Goal: Task Accomplishment & Management: Use online tool/utility

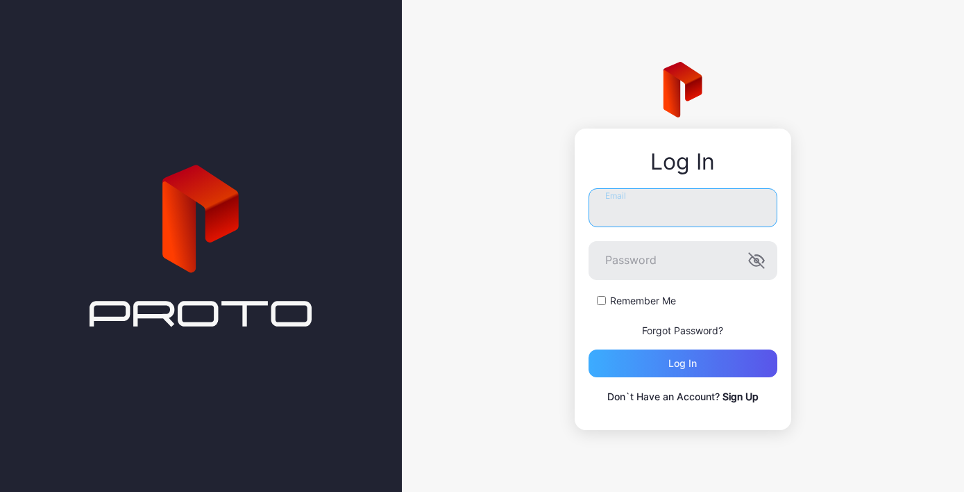
type input "**********"
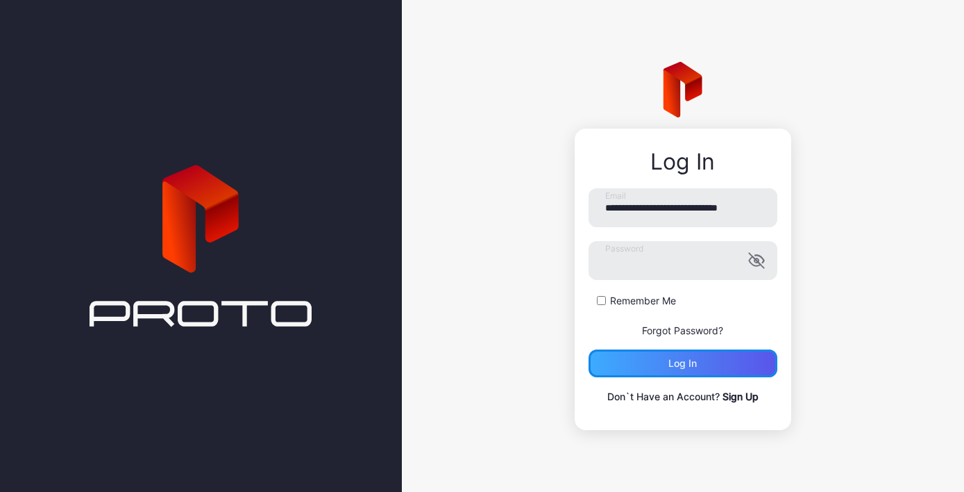
click at [655, 363] on div "Log in" at bounding box center [683, 363] width 189 height 28
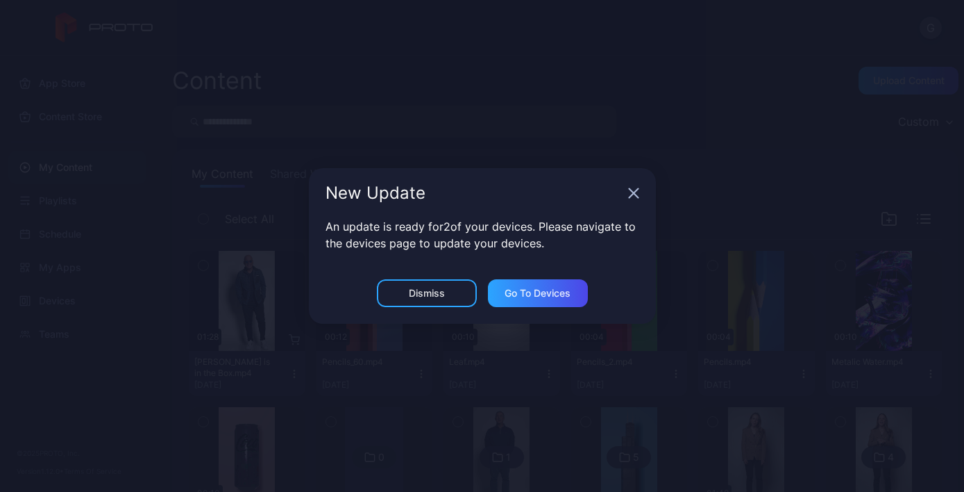
click at [632, 197] on icon "button" at bounding box center [633, 192] width 11 height 11
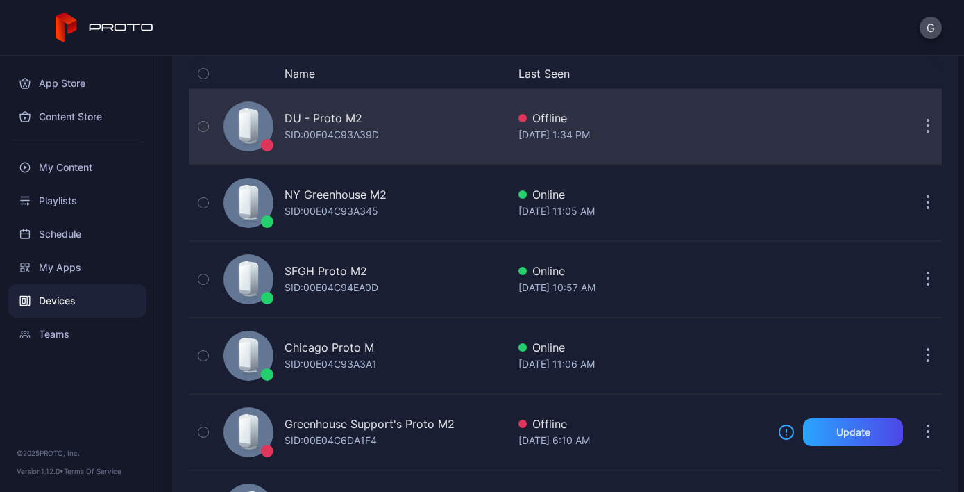
scroll to position [149, 0]
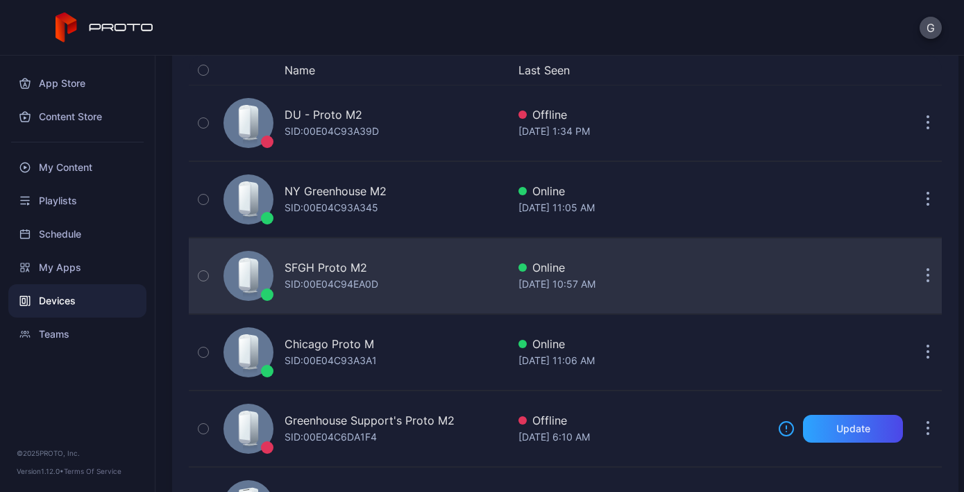
click at [496, 281] on div "SFGH Proto M2 SID: 00E04C94EA0D" at bounding box center [363, 275] width 290 height 69
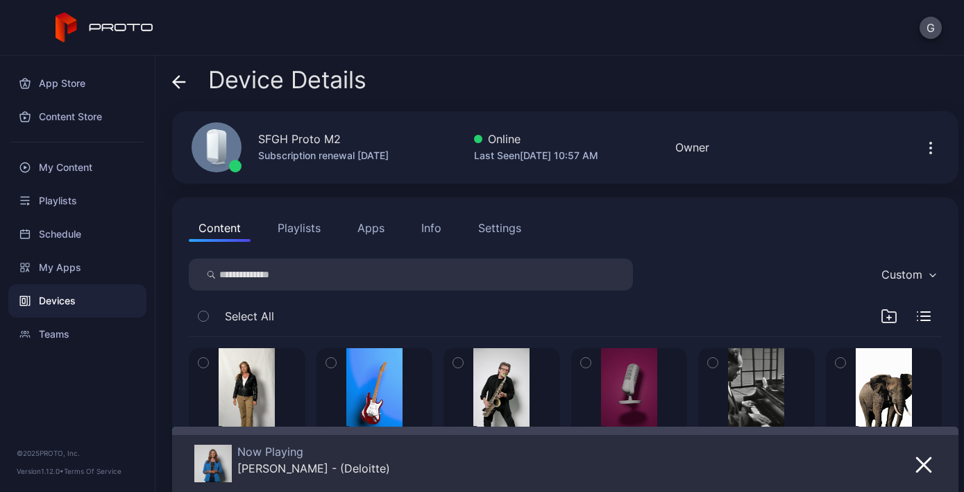
click at [367, 234] on button "Apps" at bounding box center [371, 228] width 47 height 28
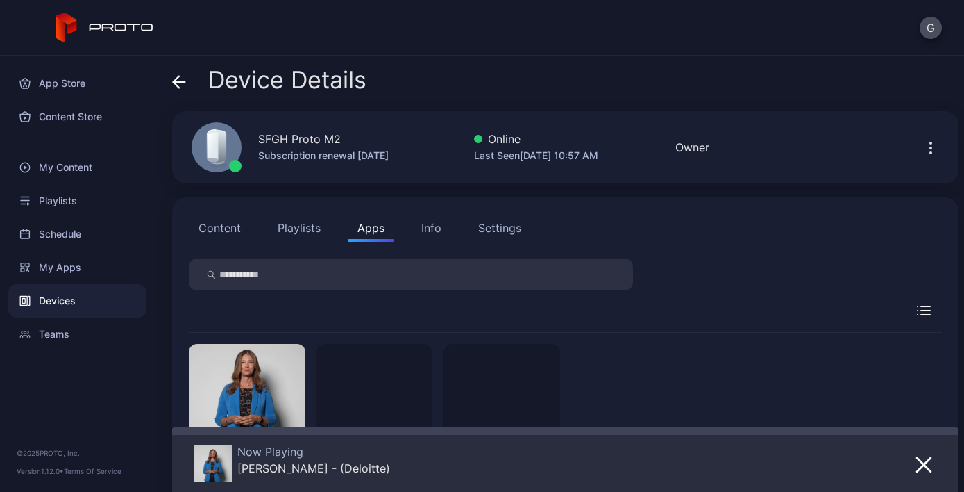
scroll to position [102, 0]
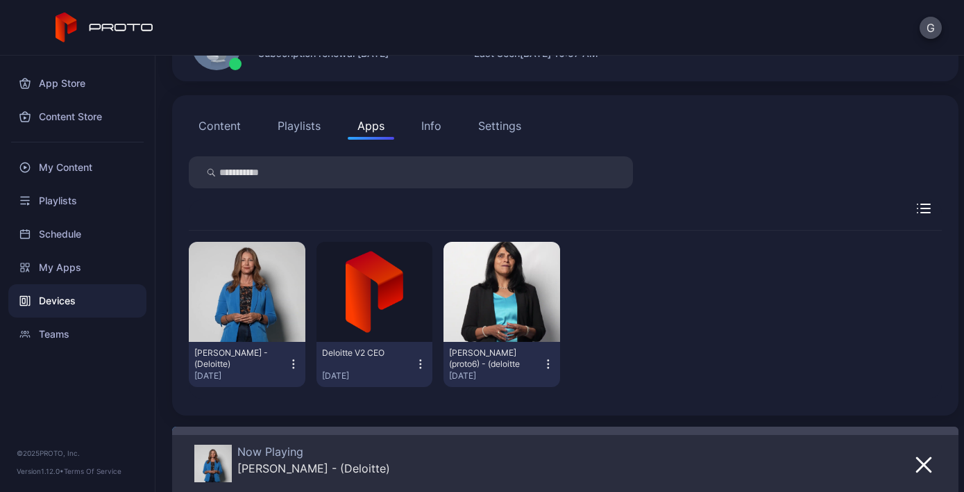
click at [546, 364] on div "[PERSON_NAME] (proto6) - (deloitte [DATE]" at bounding box center [502, 364] width 117 height 45
click at [542, 366] on icon "button" at bounding box center [548, 364] width 12 height 14
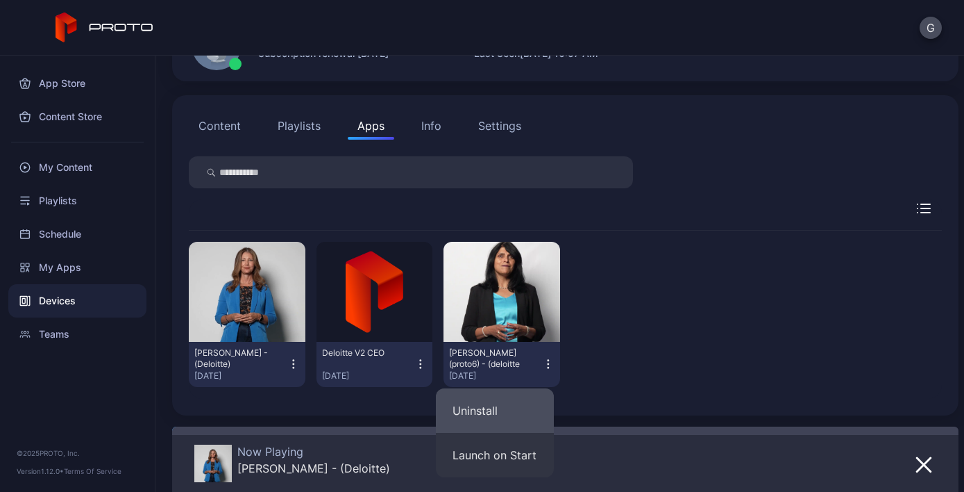
click at [523, 419] on button "Uninstall" at bounding box center [495, 410] width 118 height 44
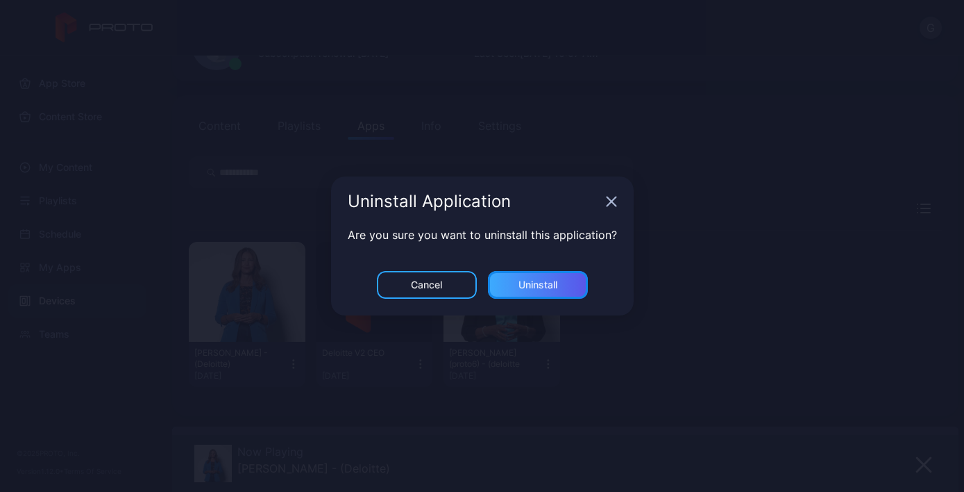
click at [527, 286] on div "Uninstall" at bounding box center [538, 284] width 39 height 11
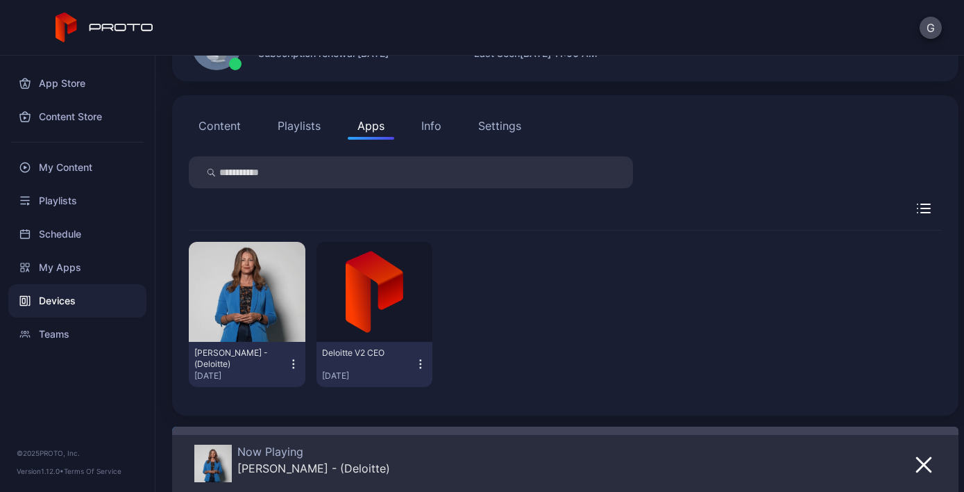
click at [419, 369] on icon "button" at bounding box center [421, 364] width 12 height 14
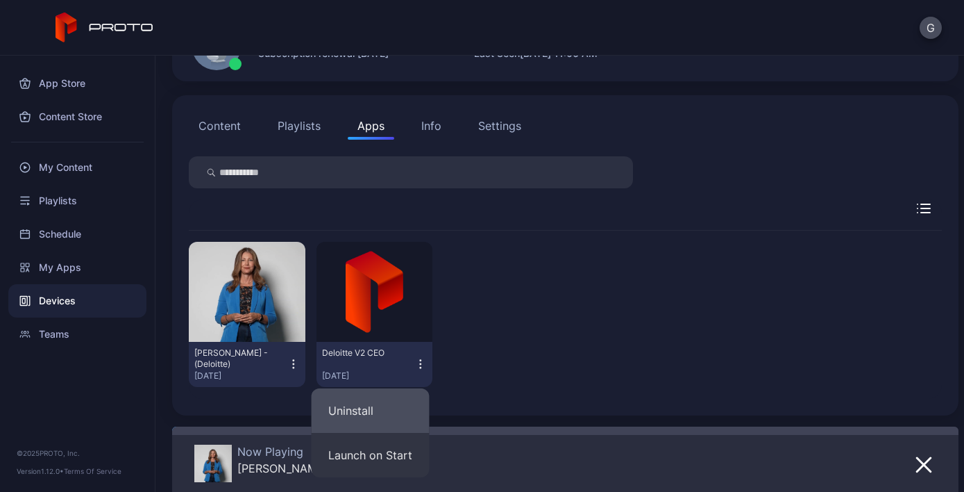
click at [393, 405] on button "Uninstall" at bounding box center [371, 410] width 118 height 44
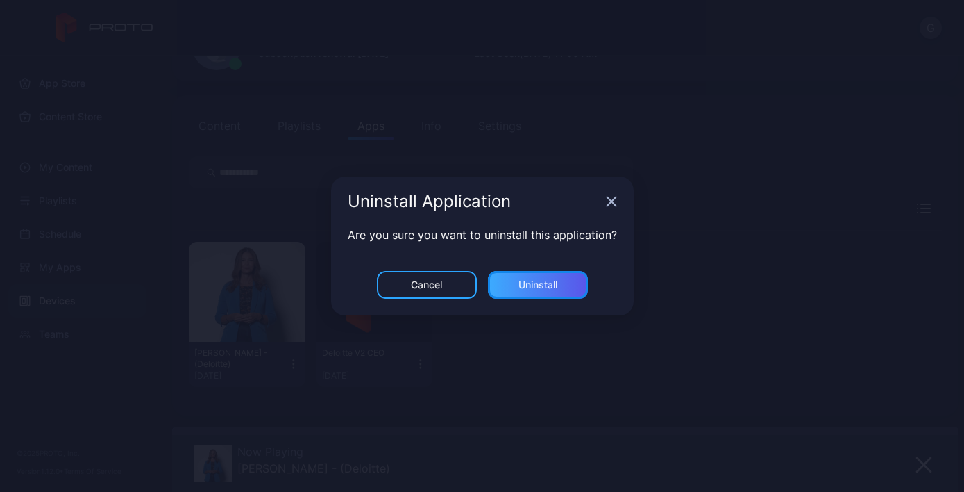
click at [551, 285] on div "Uninstall" at bounding box center [538, 284] width 39 height 11
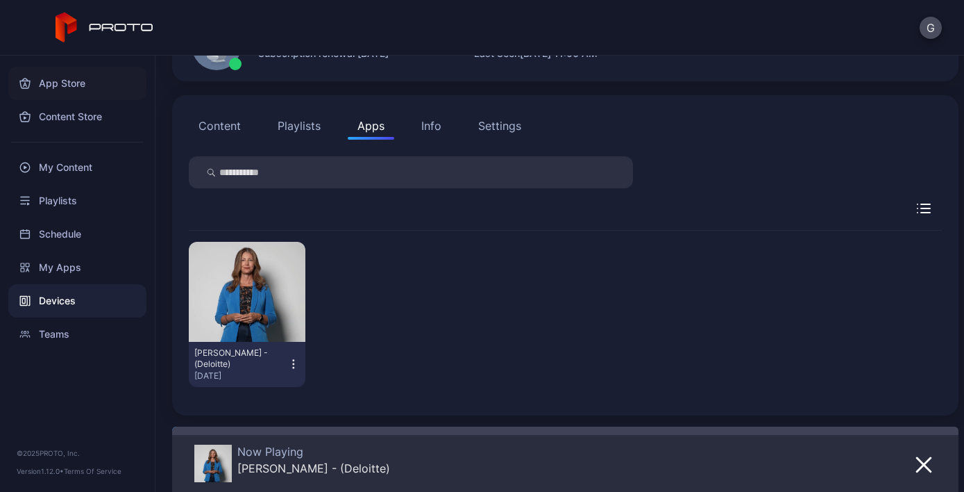
click at [82, 90] on div "App Store" at bounding box center [77, 83] width 138 height 33
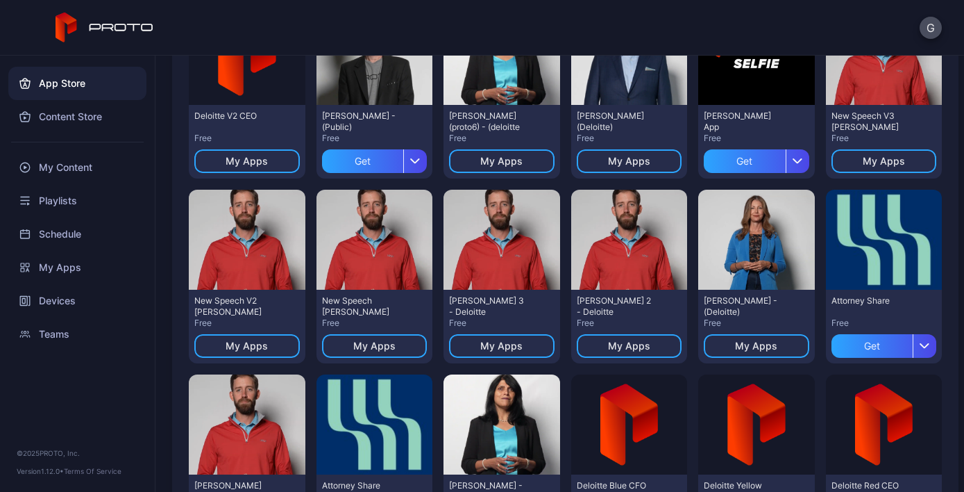
scroll to position [201, 0]
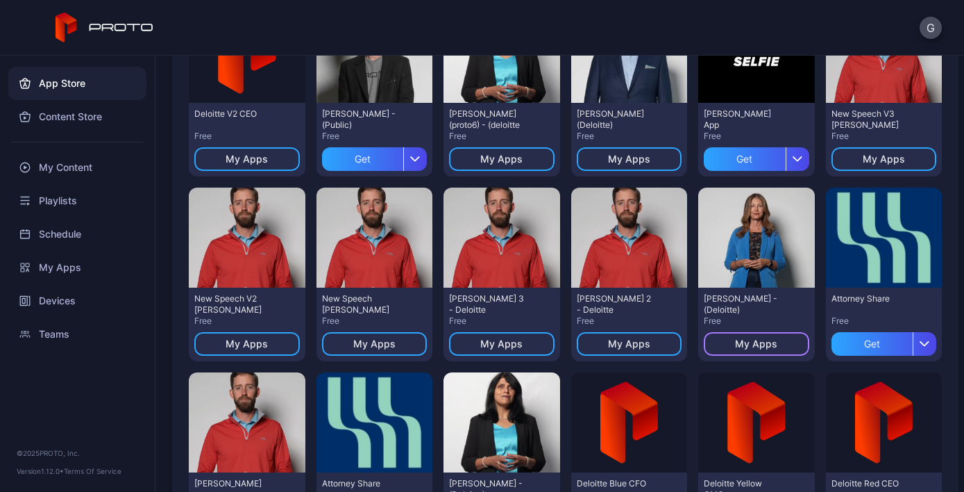
click at [752, 340] on div "My Apps" at bounding box center [756, 343] width 42 height 11
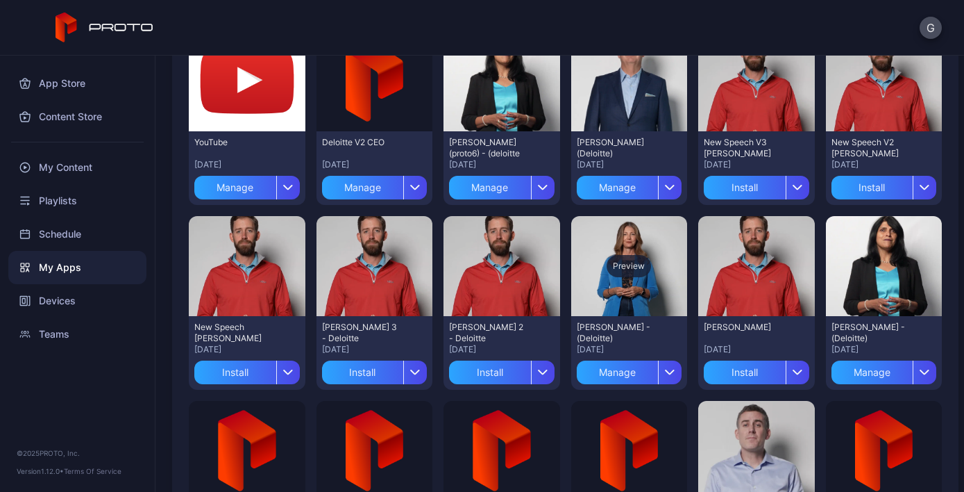
scroll to position [176, 0]
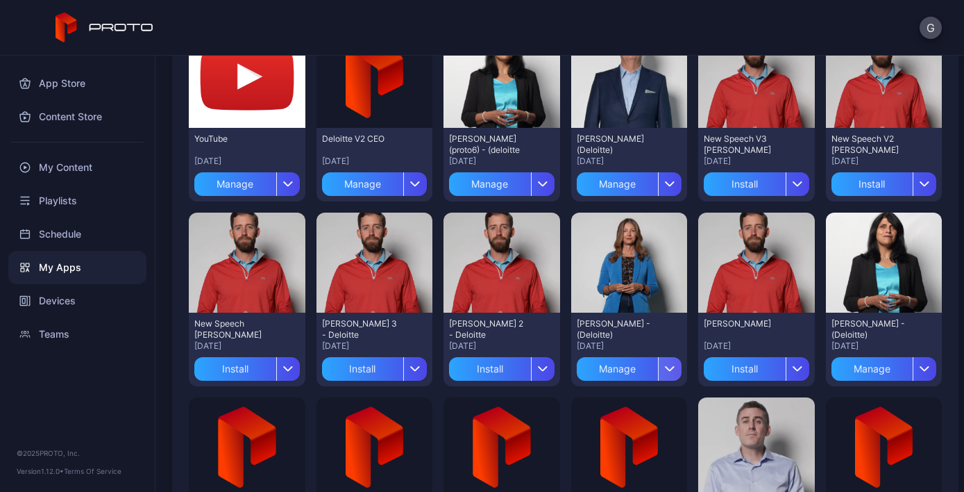
click at [660, 376] on div "button" at bounding box center [670, 369] width 24 height 24
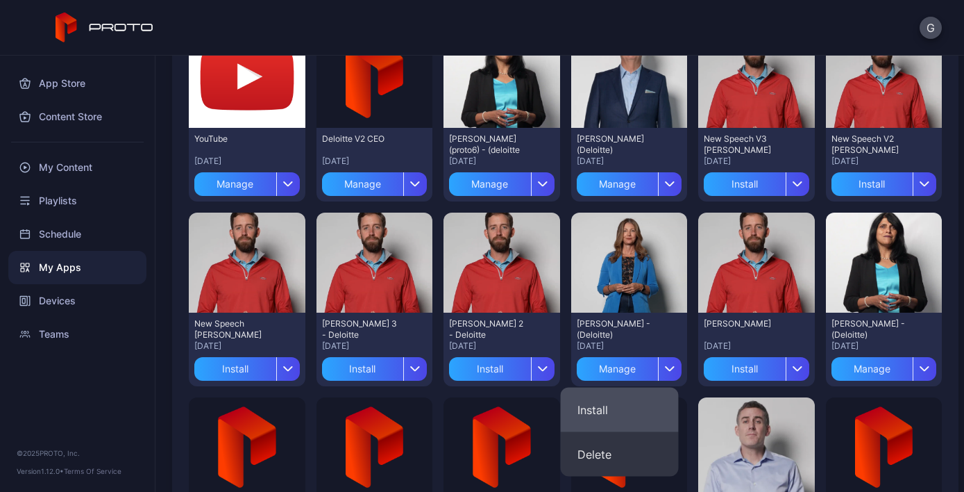
click at [602, 406] on button "Install" at bounding box center [620, 409] width 118 height 44
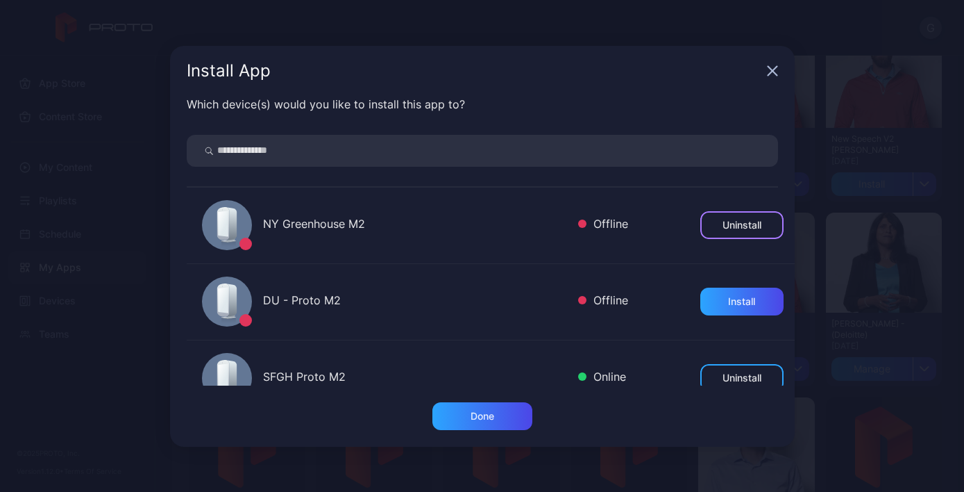
click at [723, 224] on div "Uninstall" at bounding box center [742, 224] width 39 height 11
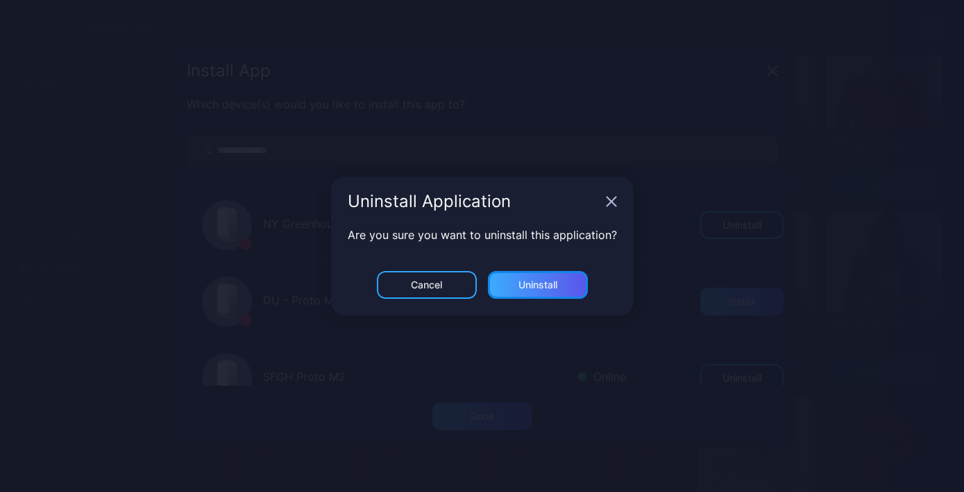
click at [538, 282] on div "Uninstall" at bounding box center [538, 284] width 39 height 11
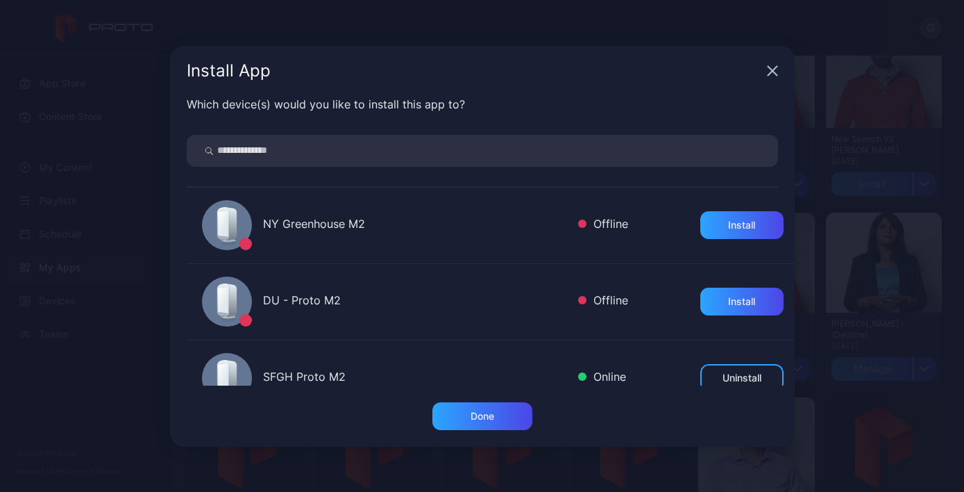
scroll to position [119, 0]
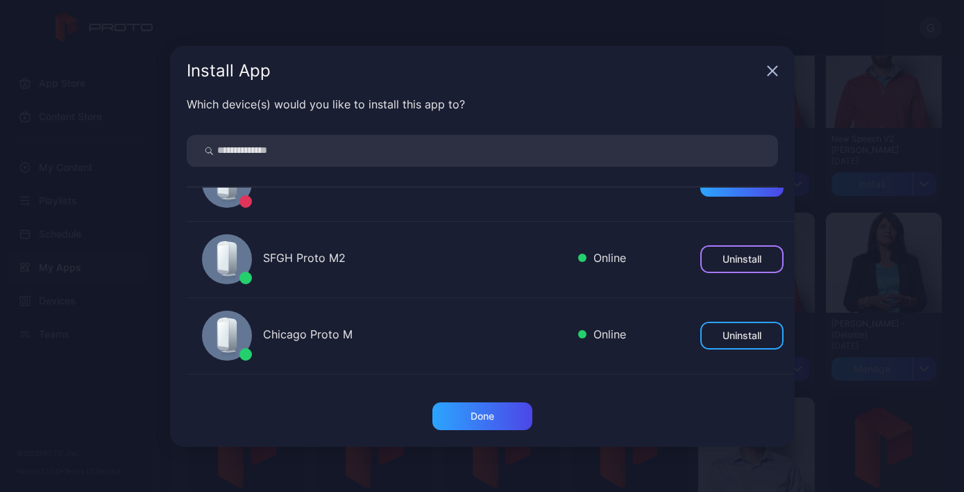
click at [723, 258] on div "Uninstall" at bounding box center [742, 258] width 39 height 11
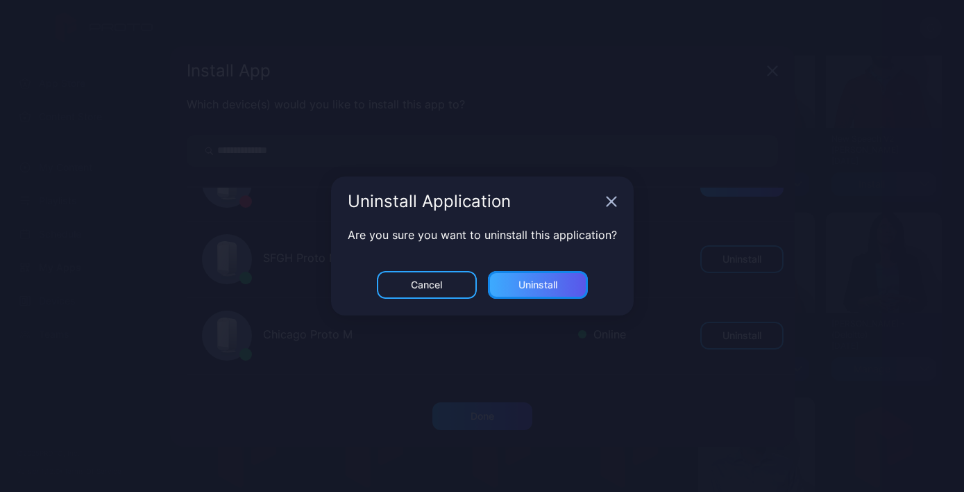
click at [540, 288] on div "Uninstall" at bounding box center [538, 284] width 39 height 11
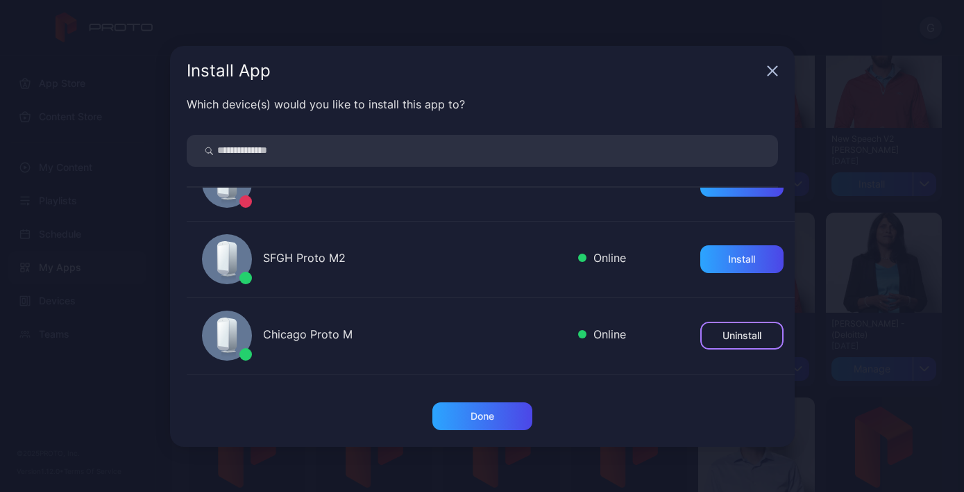
click at [703, 333] on div "Uninstall" at bounding box center [742, 335] width 83 height 28
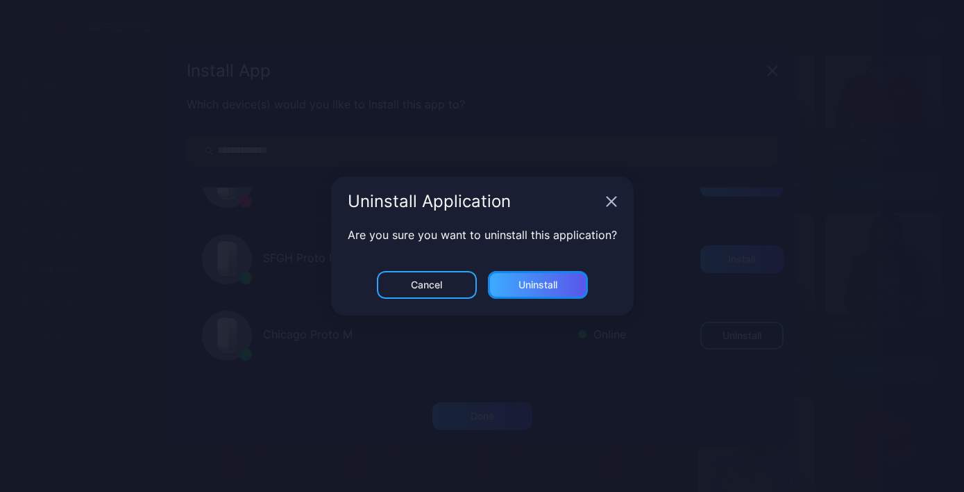
click at [542, 271] on div "Uninstall" at bounding box center [538, 285] width 100 height 28
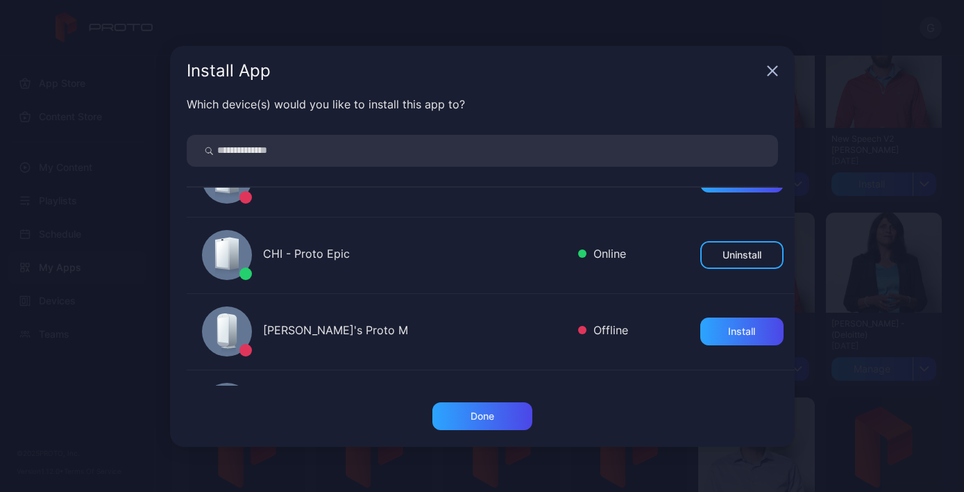
scroll to position [656, 0]
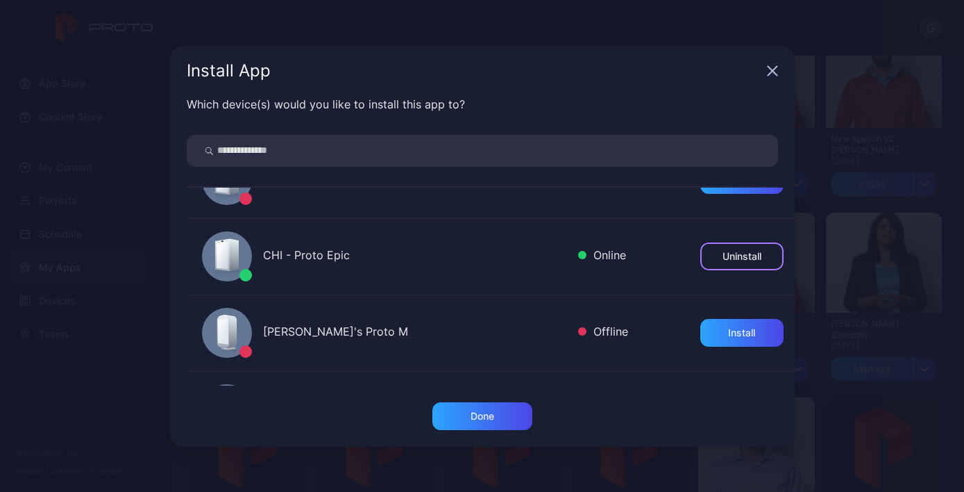
click at [735, 258] on div "Uninstall" at bounding box center [742, 256] width 39 height 11
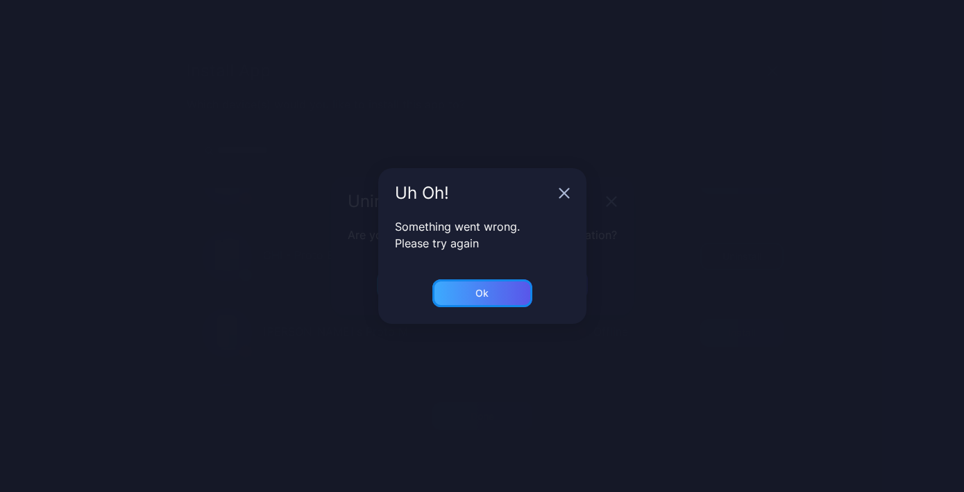
click at [491, 289] on div "Ok" at bounding box center [483, 293] width 100 height 28
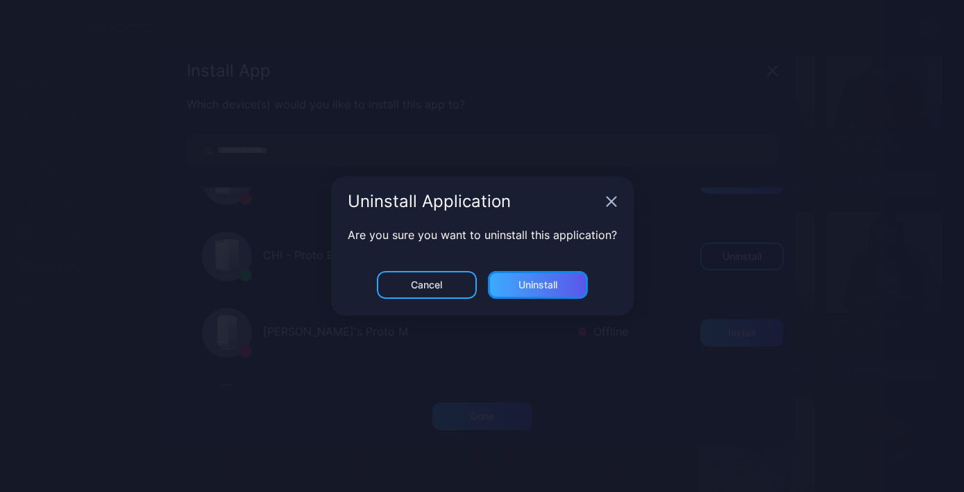
click at [504, 290] on div "Uninstall" at bounding box center [538, 285] width 100 height 28
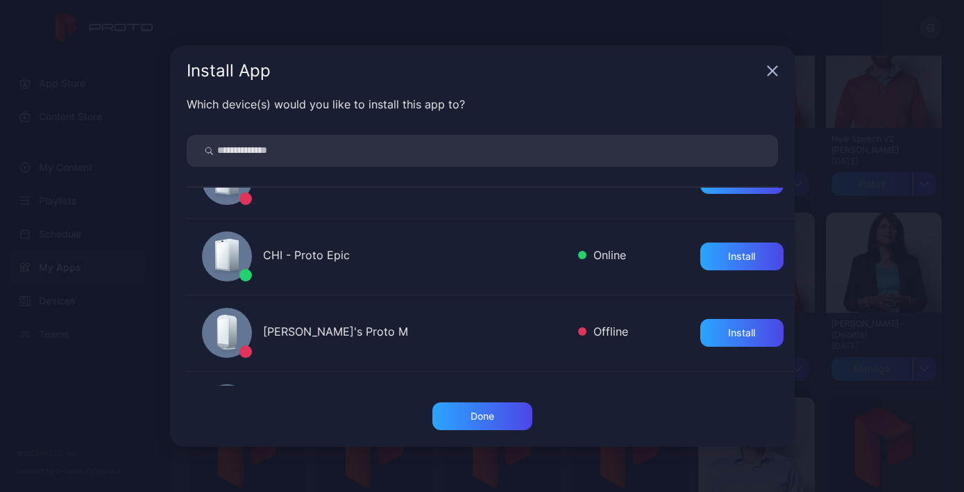
scroll to position [719, 0]
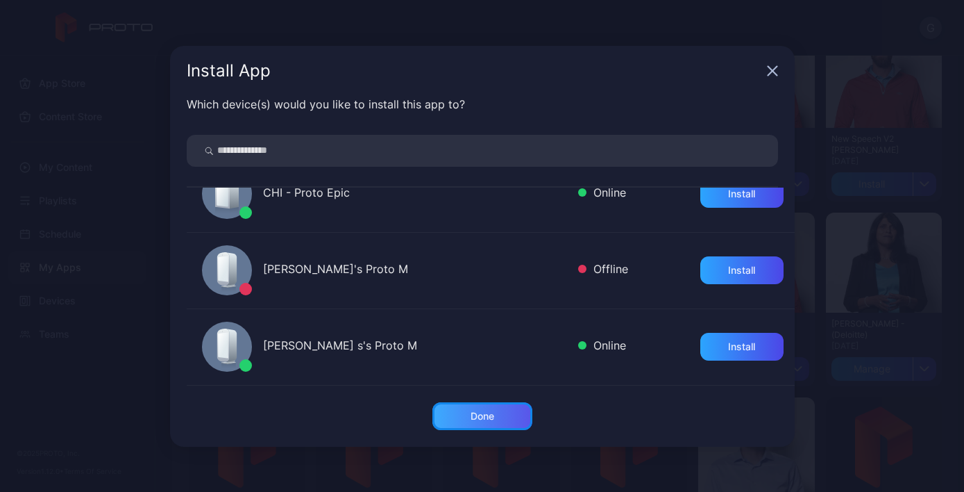
click at [490, 415] on div "Done" at bounding box center [483, 415] width 24 height 11
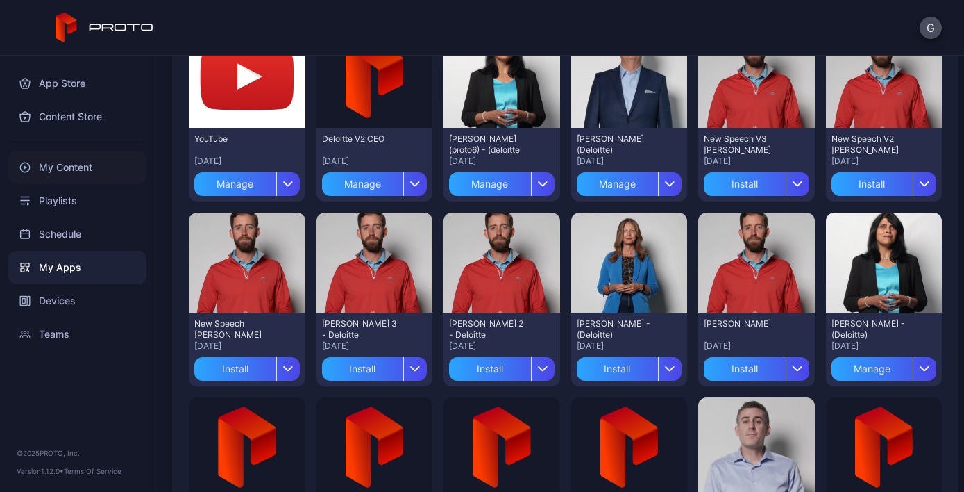
scroll to position [0, 0]
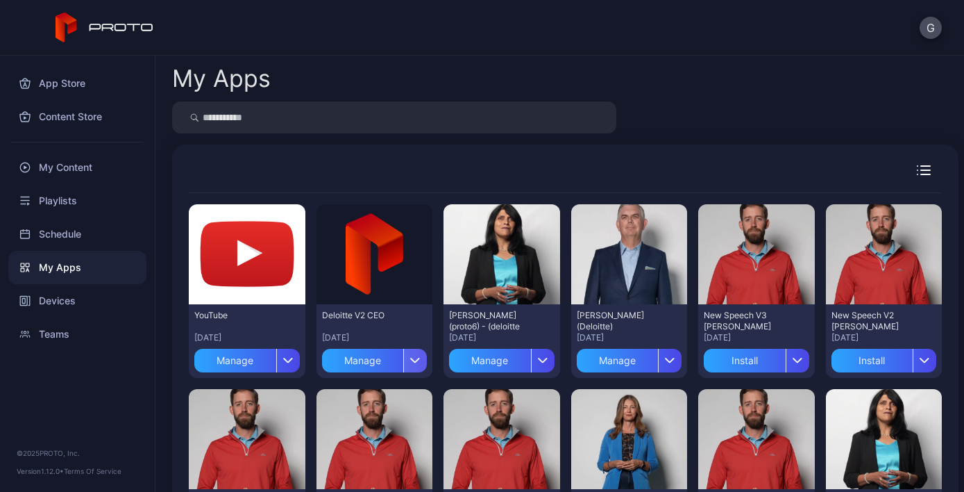
click at [403, 352] on div "button" at bounding box center [415, 361] width 24 height 24
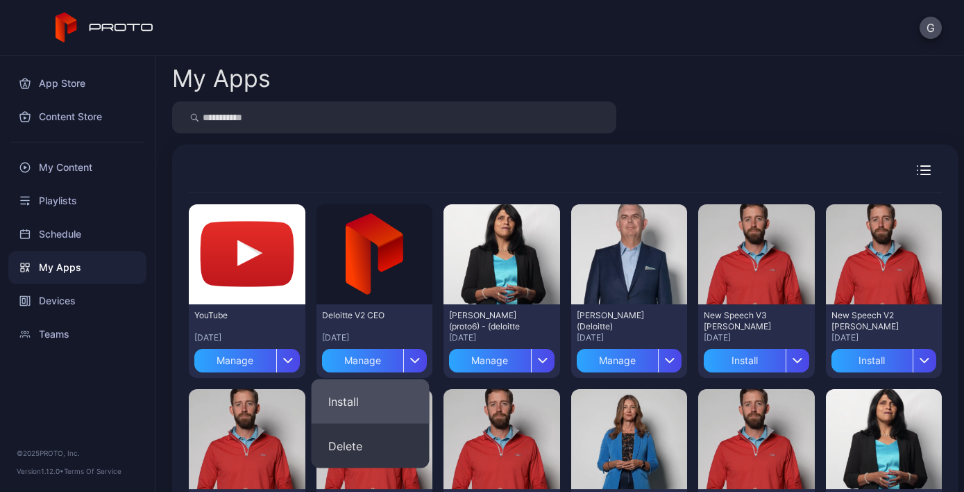
click at [391, 405] on button "Install" at bounding box center [371, 401] width 118 height 44
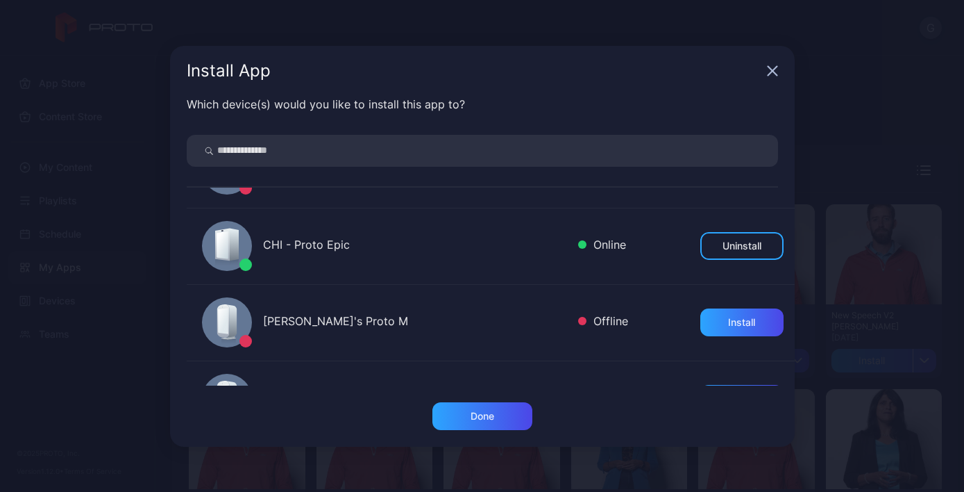
scroll to position [667, 0]
click at [739, 248] on div "Uninstall" at bounding box center [742, 245] width 39 height 11
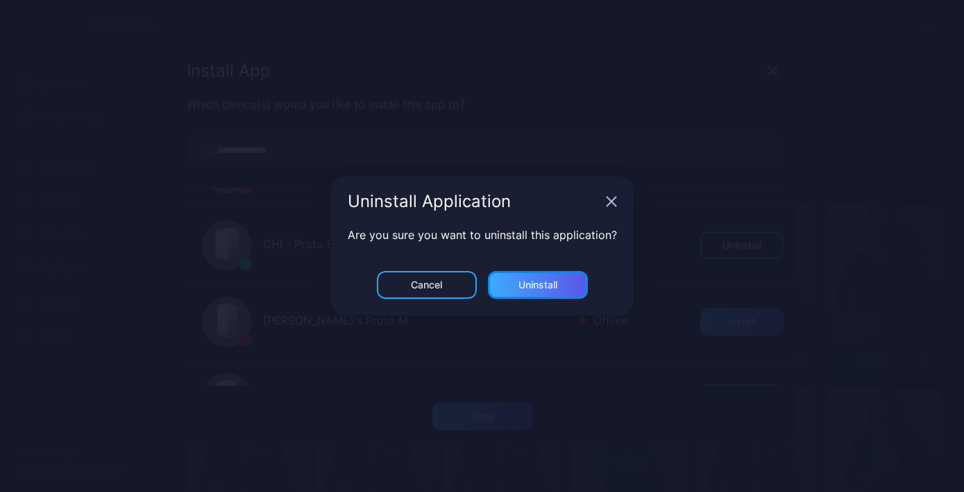
click at [531, 286] on div "Uninstall" at bounding box center [538, 284] width 39 height 11
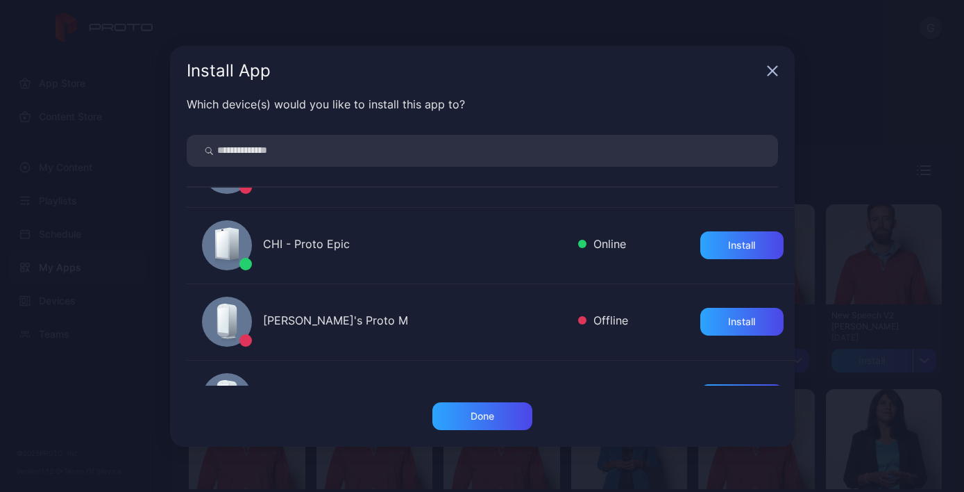
scroll to position [719, 0]
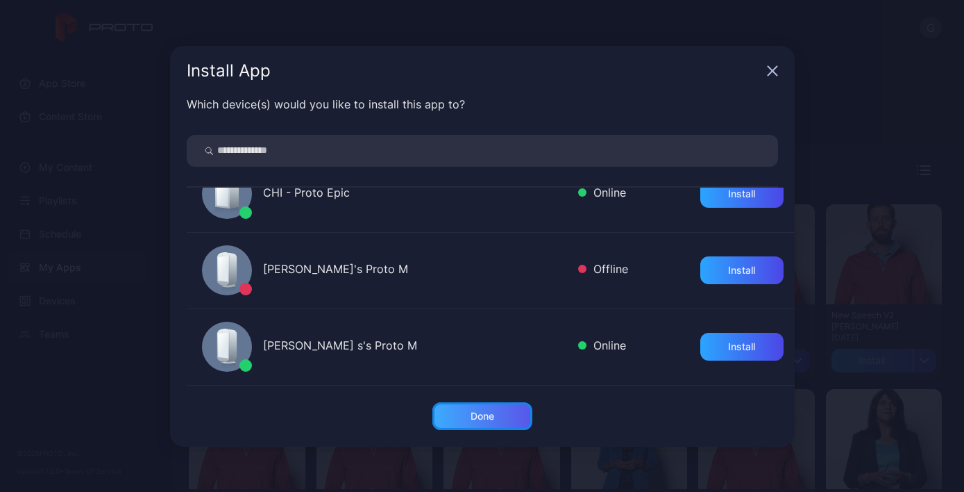
click at [517, 418] on div "Done" at bounding box center [483, 416] width 100 height 28
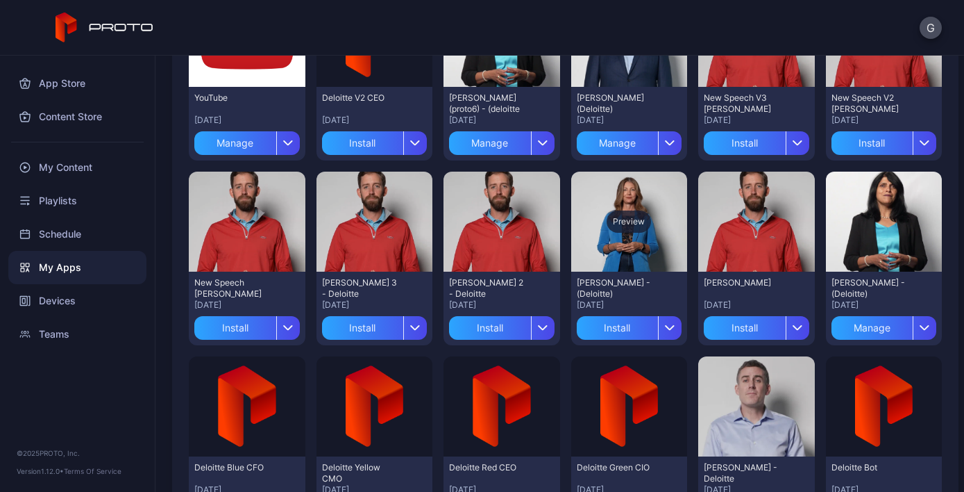
scroll to position [220, 0]
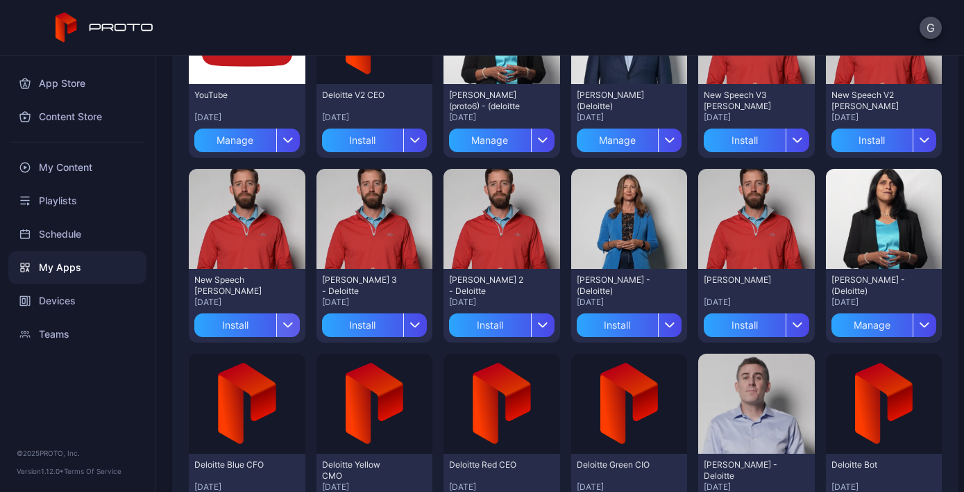
click at [283, 327] on icon "button" at bounding box center [288, 325] width 10 height 6
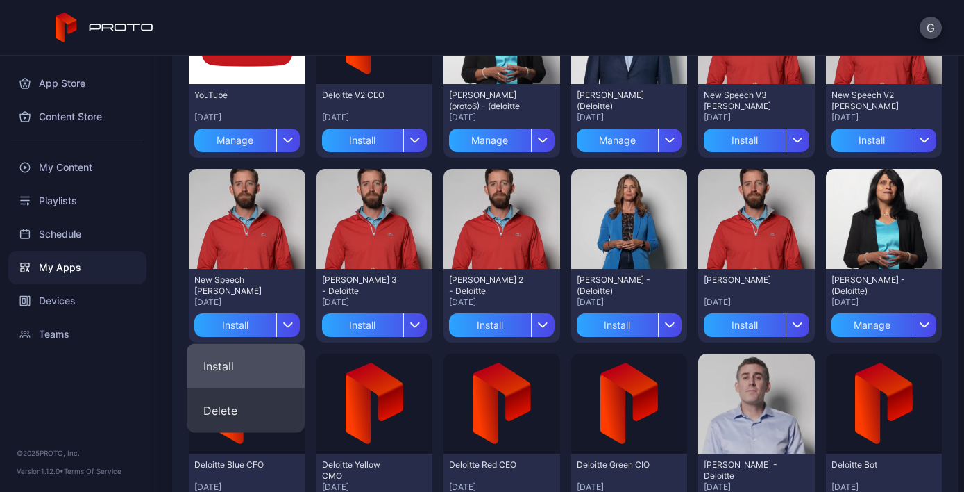
click at [264, 367] on button "Install" at bounding box center [246, 366] width 118 height 44
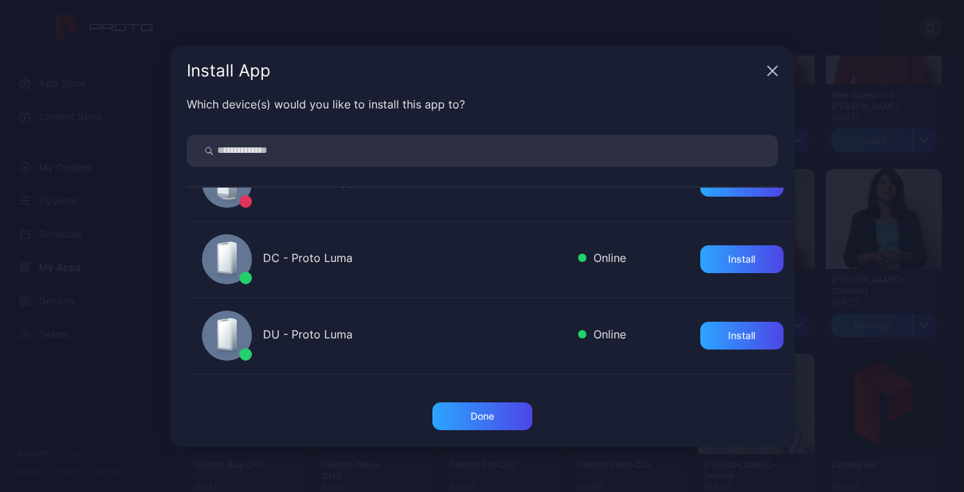
scroll to position [291, 0]
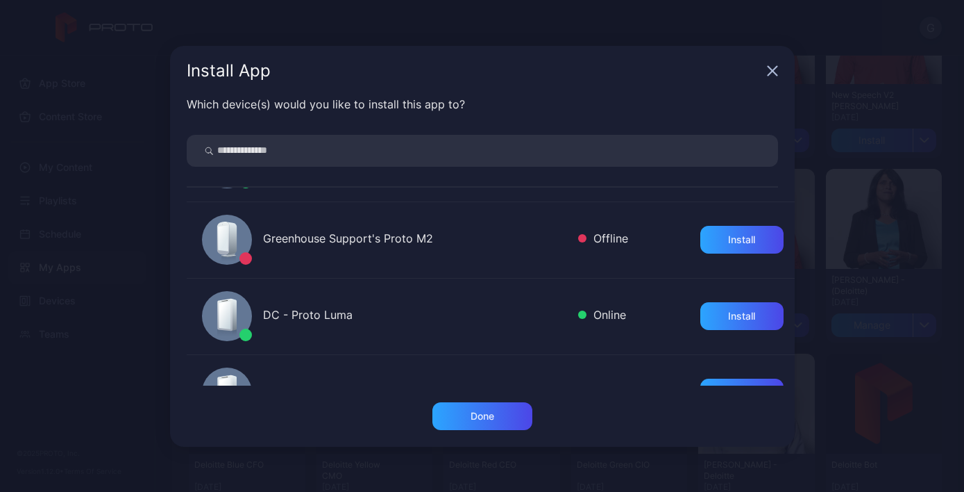
click at [769, 75] on icon "button" at bounding box center [772, 70] width 11 height 11
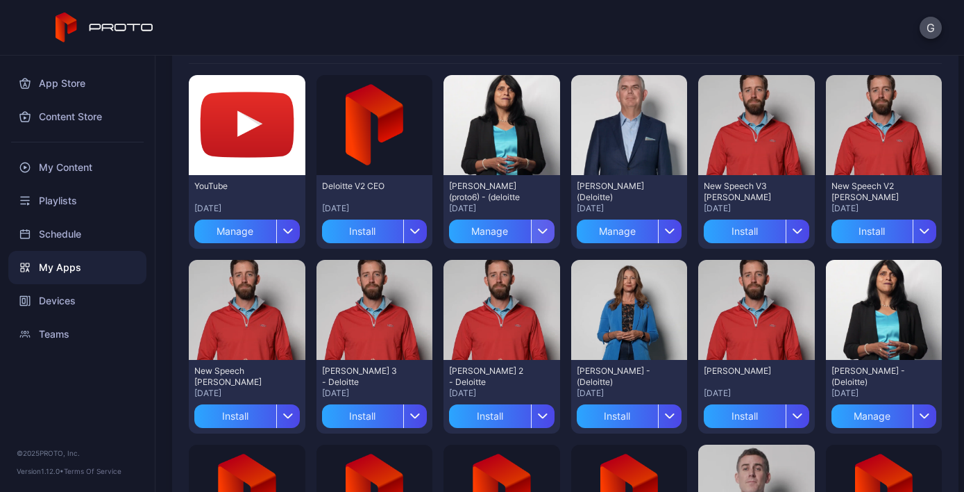
scroll to position [112, 0]
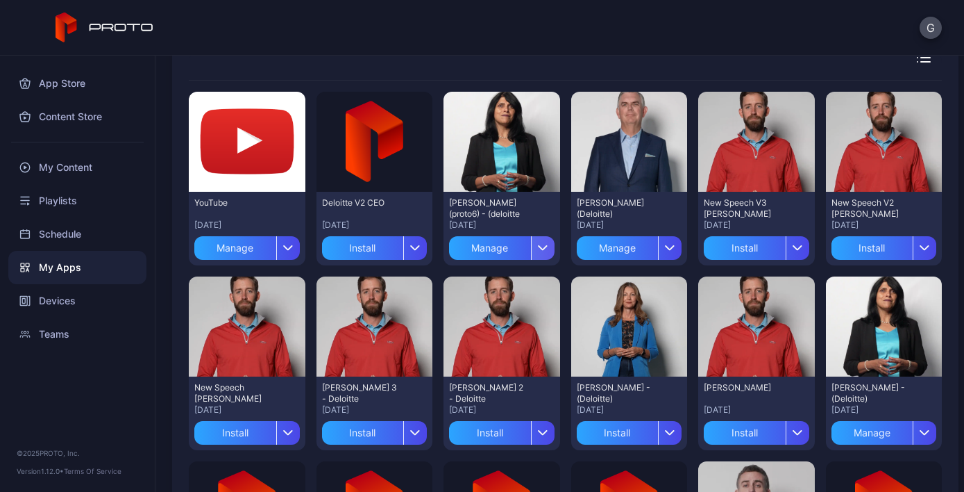
click at [539, 248] on icon "button" at bounding box center [543, 248] width 8 height 4
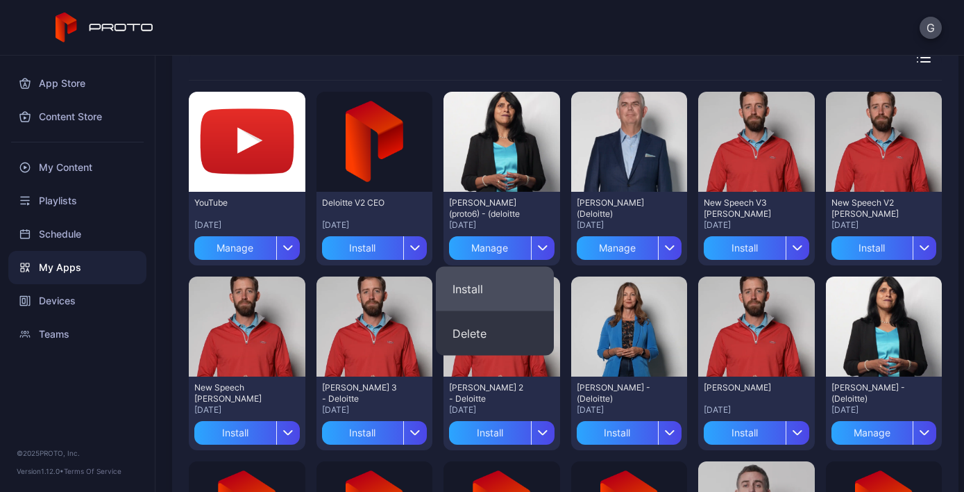
click at [501, 292] on button "Install" at bounding box center [495, 289] width 118 height 44
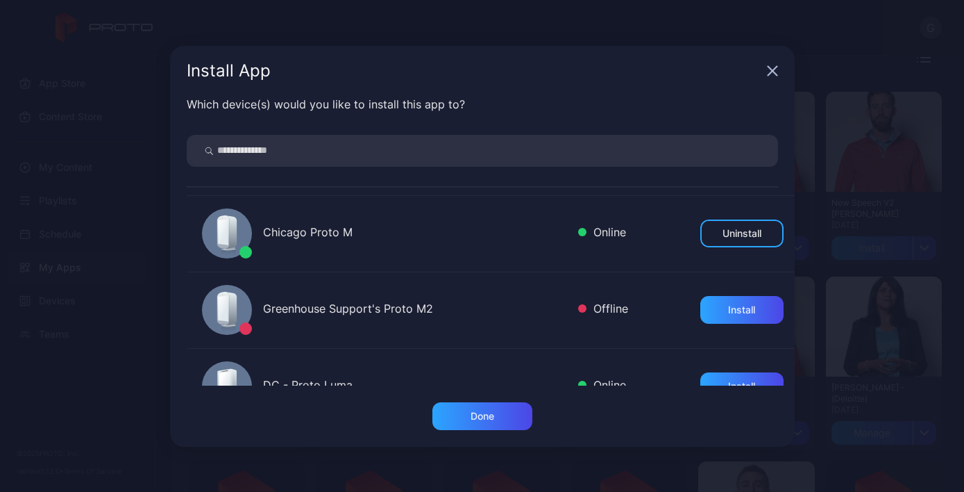
scroll to position [719, 0]
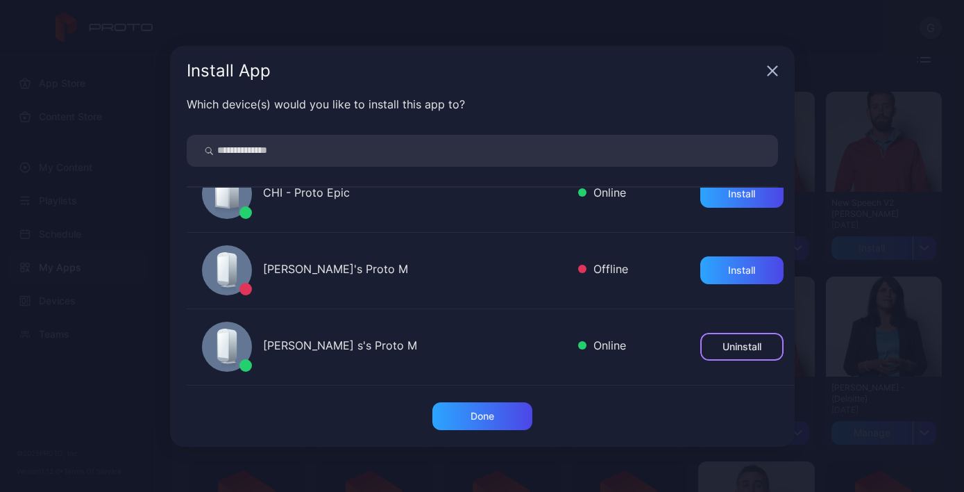
click at [731, 347] on div "Uninstall" at bounding box center [742, 346] width 39 height 11
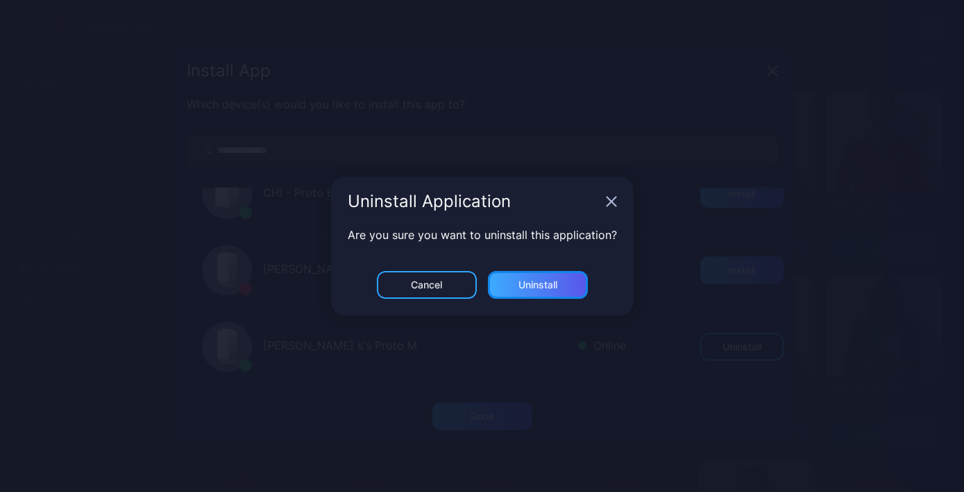
click at [565, 287] on div "Uninstall" at bounding box center [538, 285] width 100 height 28
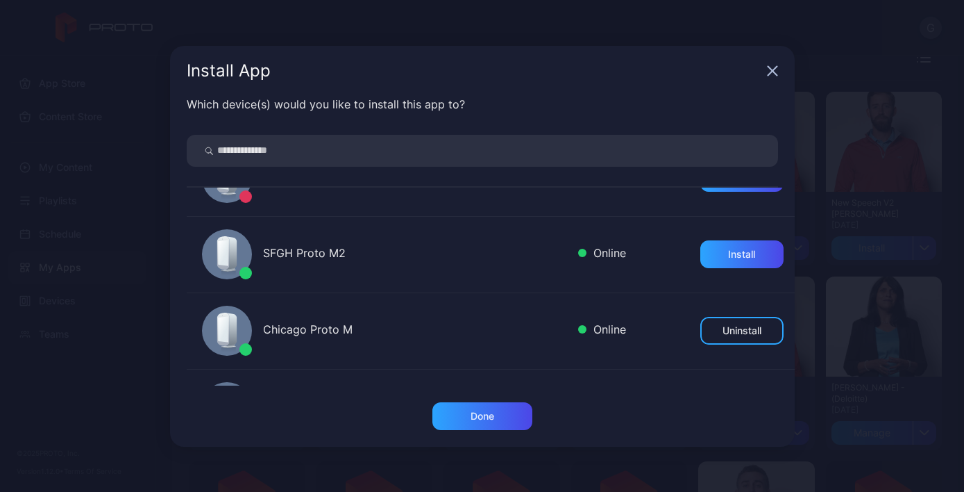
scroll to position [143, 0]
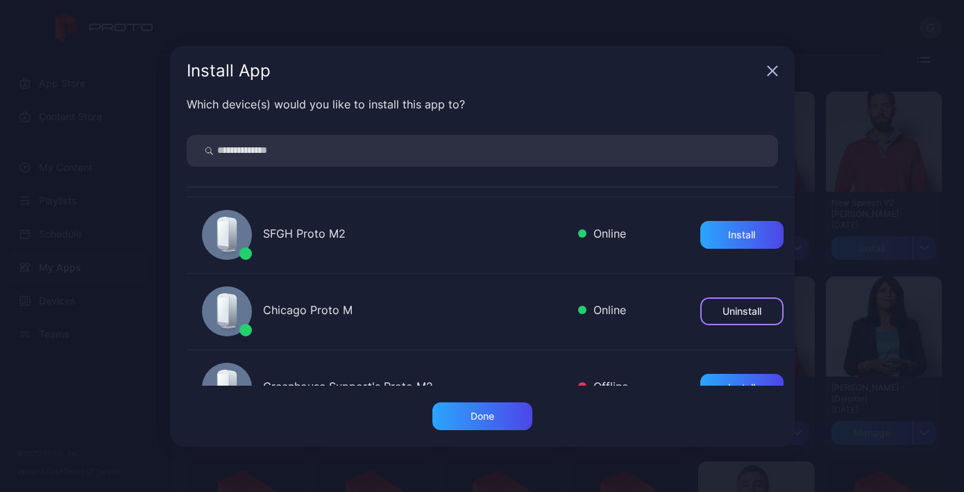
click at [734, 306] on div "Uninstall" at bounding box center [742, 311] width 39 height 11
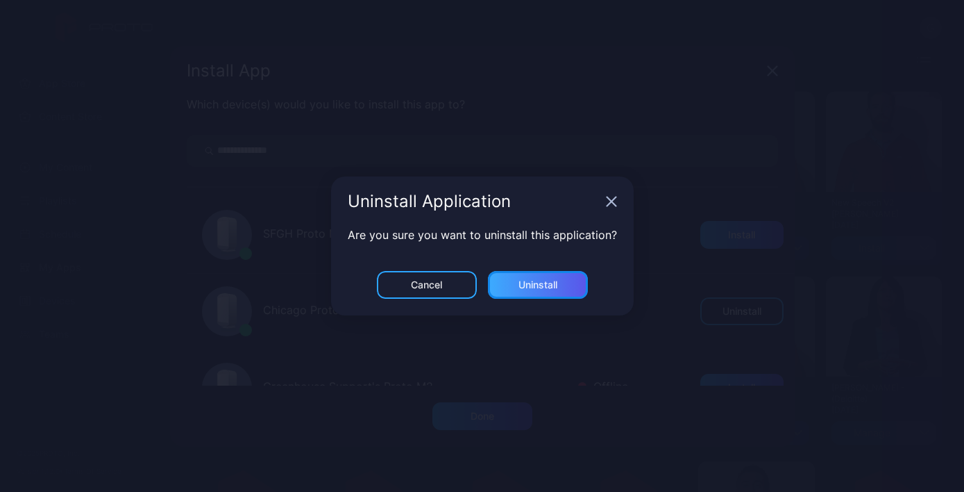
click at [550, 297] on div "Uninstall" at bounding box center [538, 285] width 100 height 28
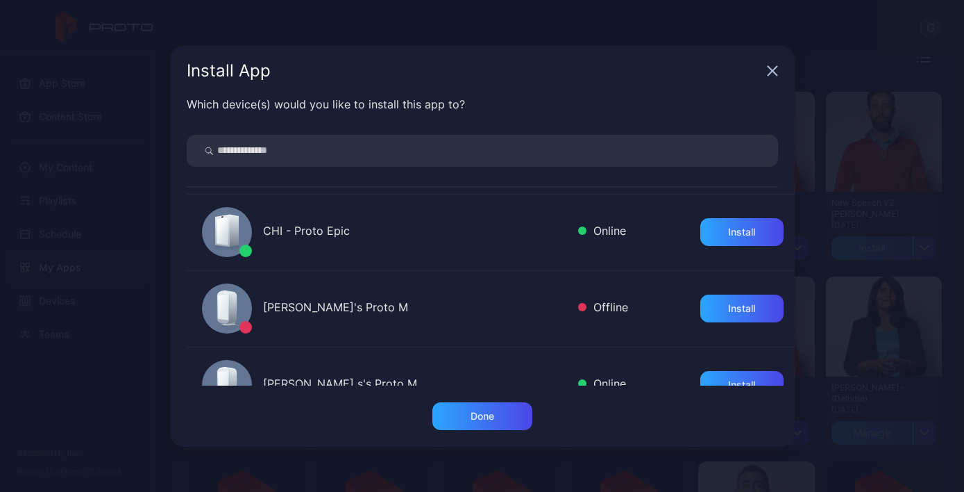
scroll to position [719, 0]
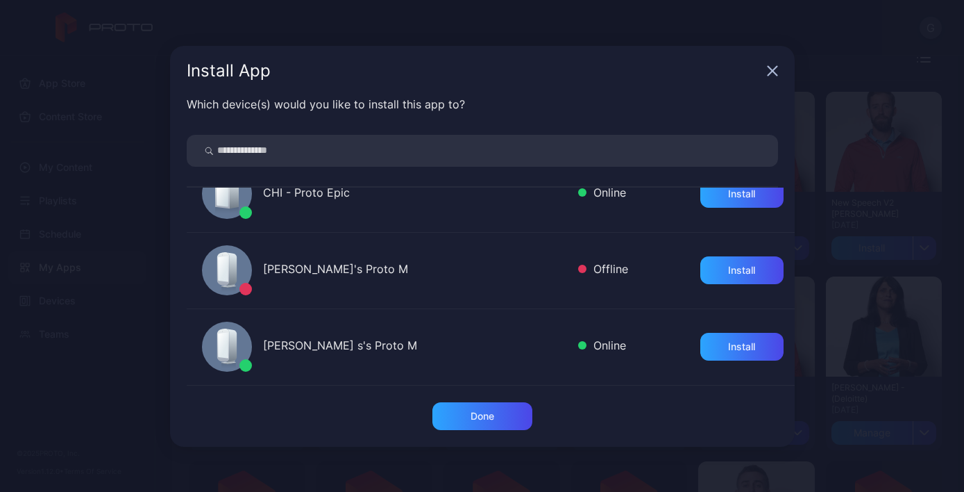
click at [783, 70] on div "Install App" at bounding box center [482, 71] width 625 height 50
click at [775, 71] on icon "button" at bounding box center [772, 70] width 11 height 11
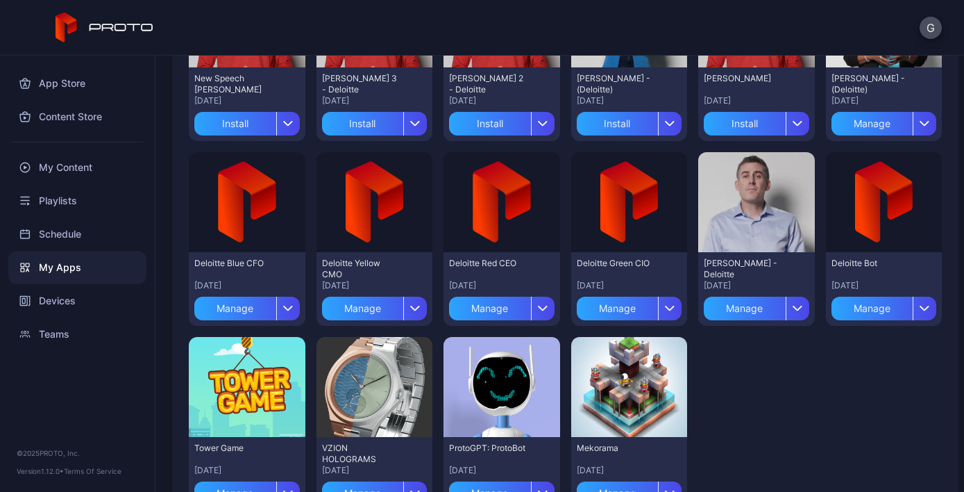
scroll to position [423, 0]
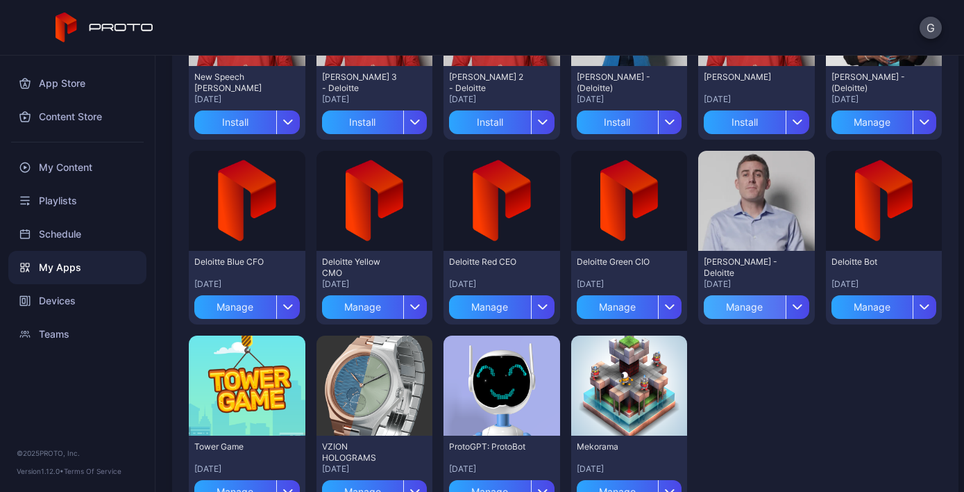
click at [743, 309] on div "Manage" at bounding box center [745, 307] width 82 height 24
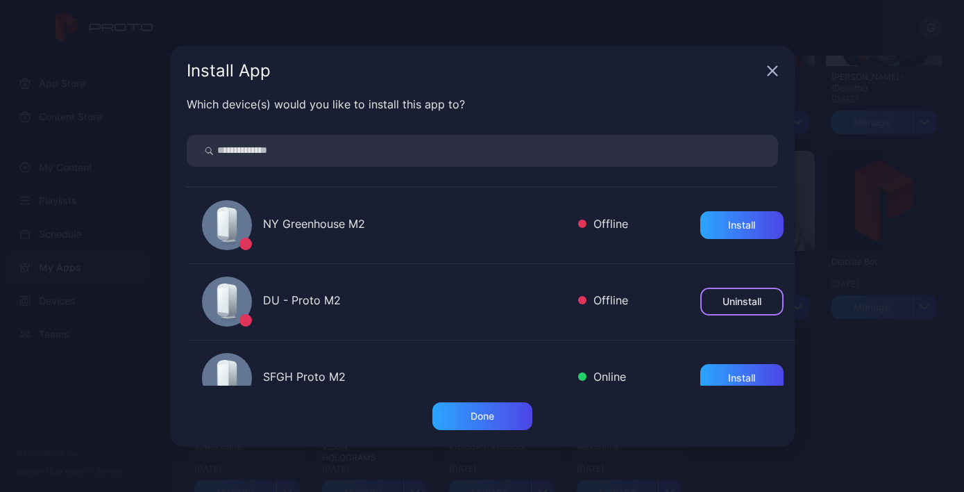
click at [704, 305] on div "Uninstall" at bounding box center [742, 301] width 83 height 28
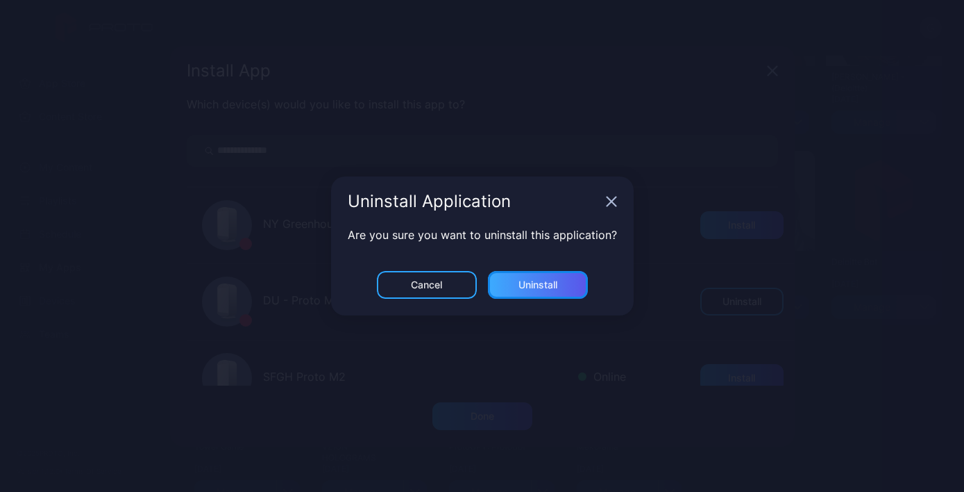
click at [542, 280] on div "Uninstall" at bounding box center [538, 284] width 39 height 11
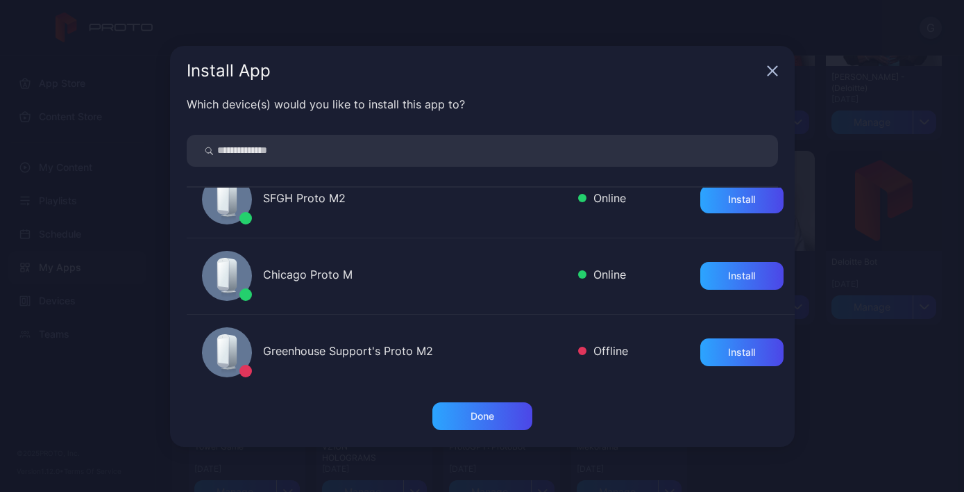
scroll to position [0, 0]
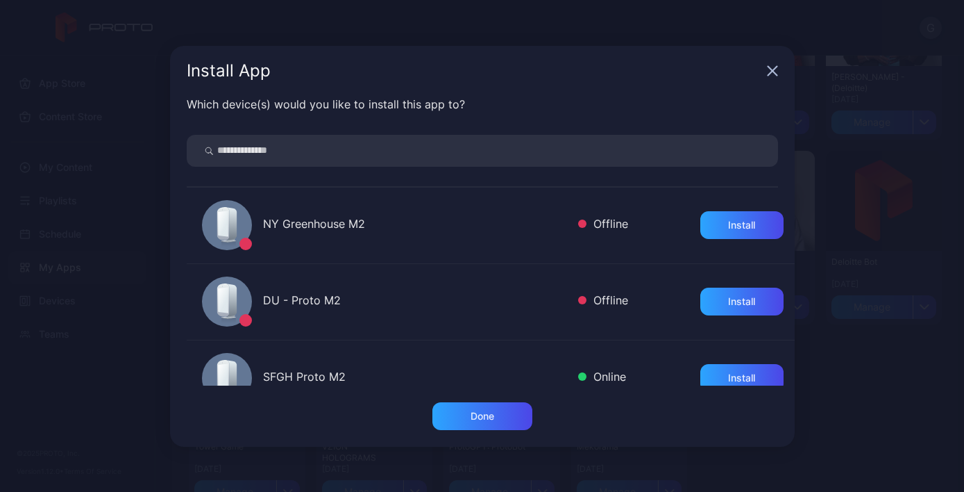
click at [777, 73] on icon "button" at bounding box center [772, 70] width 11 height 11
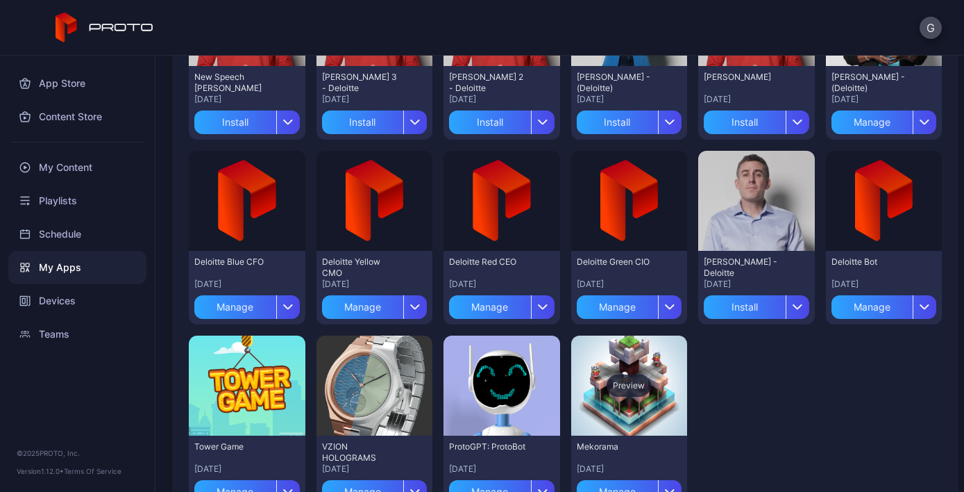
scroll to position [479, 0]
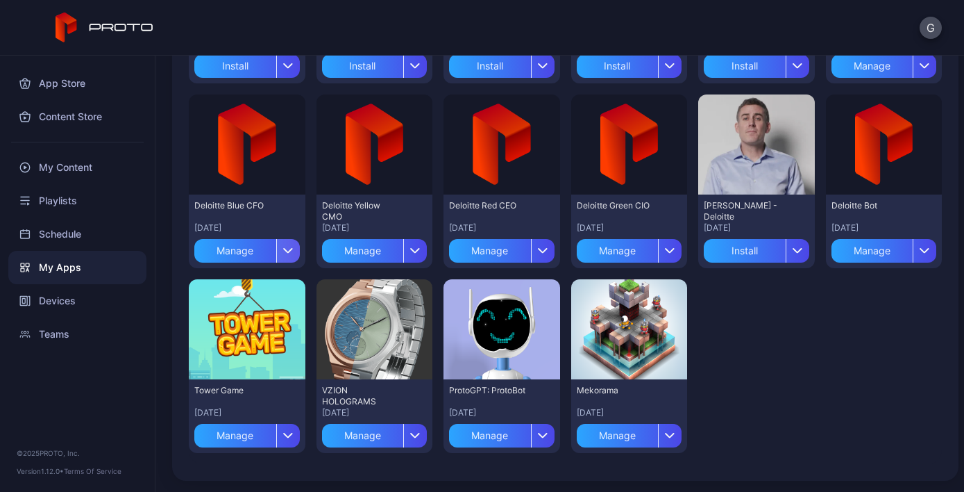
click at [289, 253] on icon "button" at bounding box center [288, 251] width 10 height 6
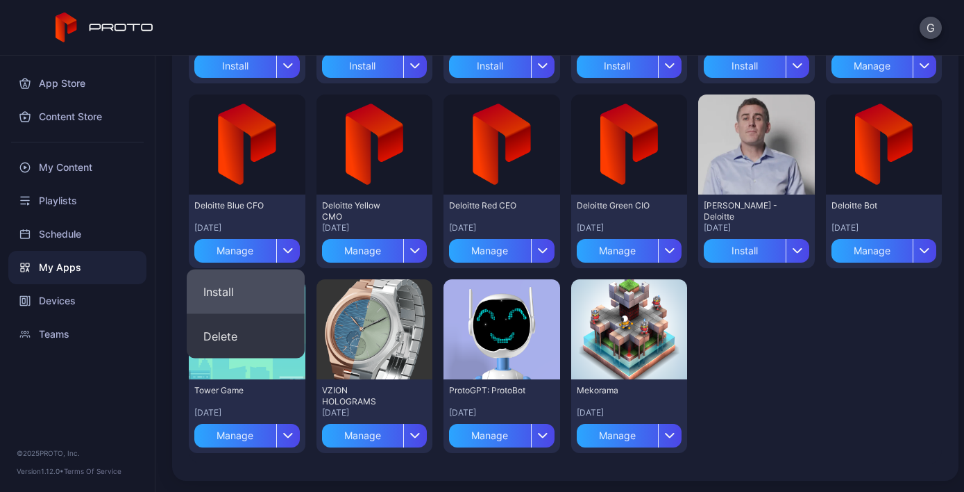
click at [273, 290] on button "Install" at bounding box center [246, 291] width 118 height 44
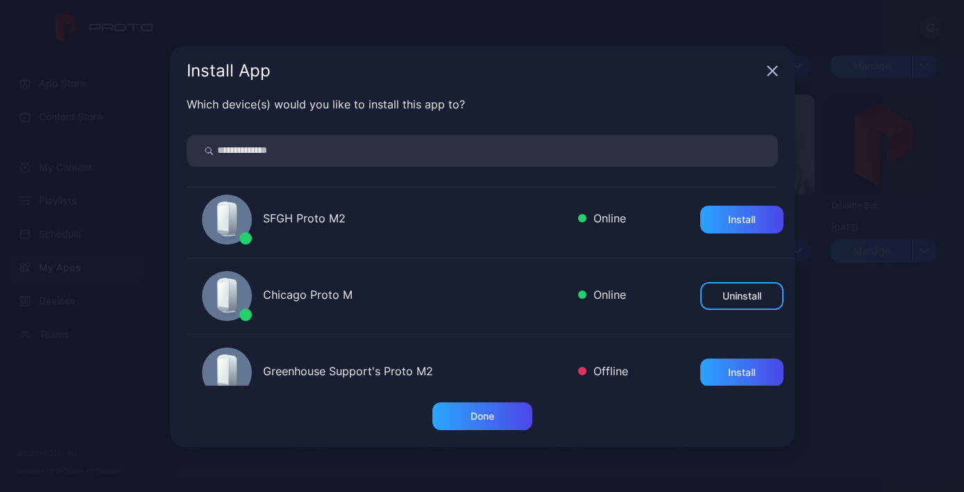
scroll to position [149, 0]
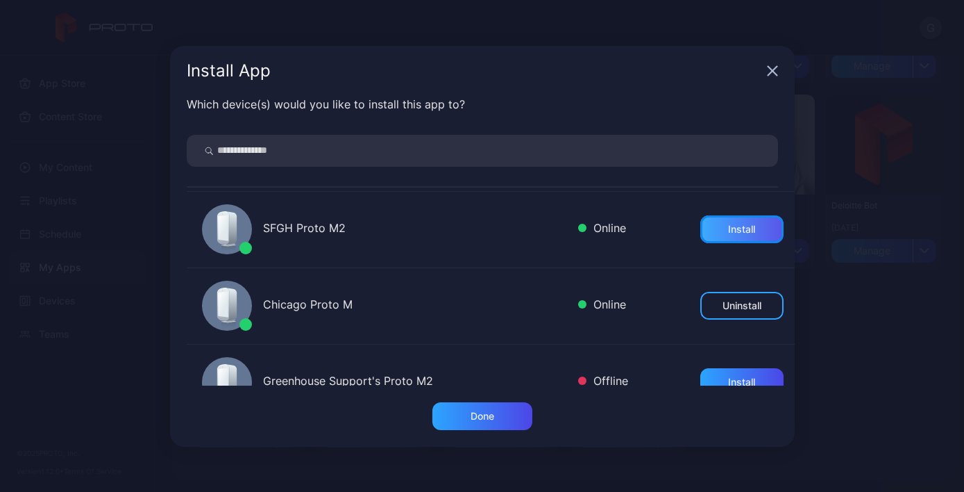
click at [713, 238] on div "Install" at bounding box center [742, 229] width 83 height 28
click at [499, 422] on div "Done" at bounding box center [483, 416] width 100 height 28
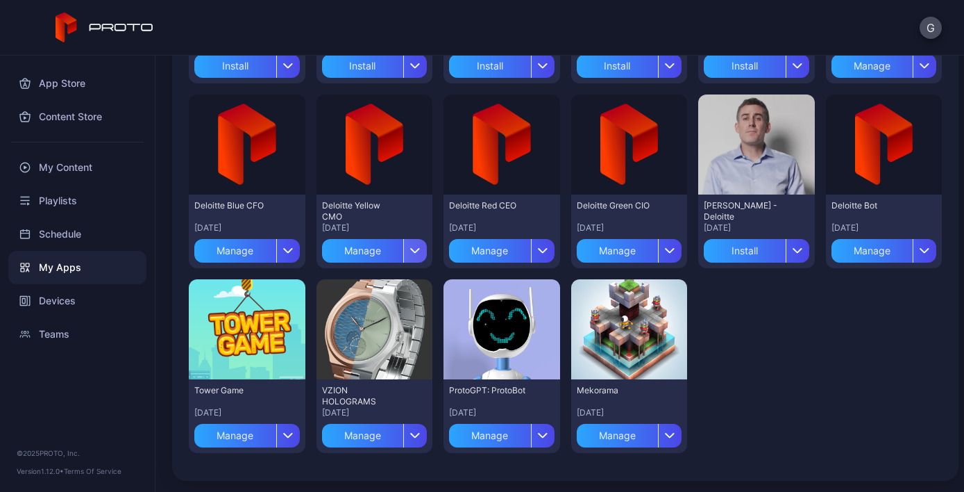
click at [415, 249] on icon "button" at bounding box center [415, 251] width 10 height 6
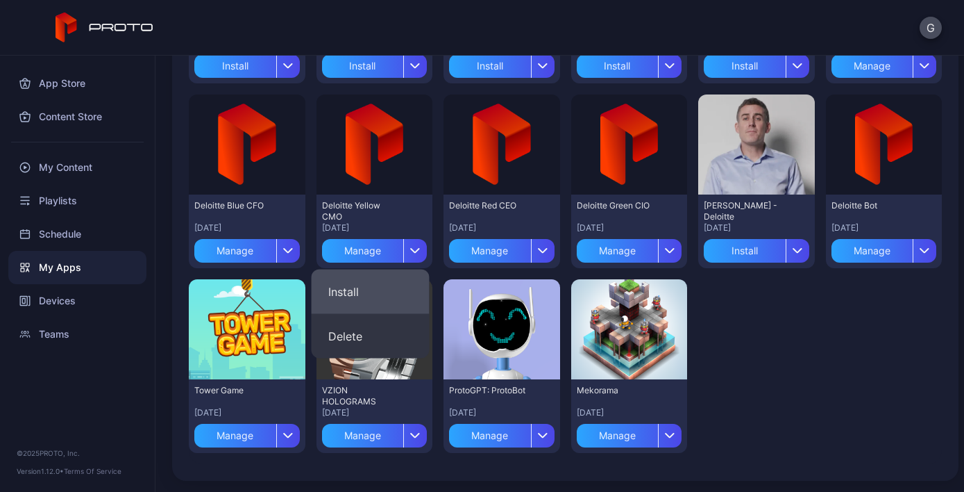
click at [399, 287] on button "Install" at bounding box center [371, 291] width 118 height 44
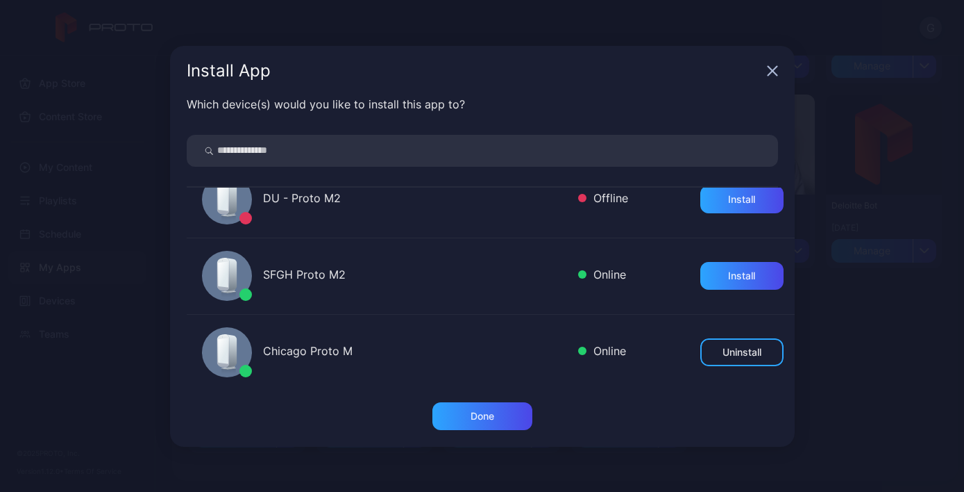
scroll to position [101, 0]
click at [707, 273] on div "Install" at bounding box center [742, 277] width 83 height 28
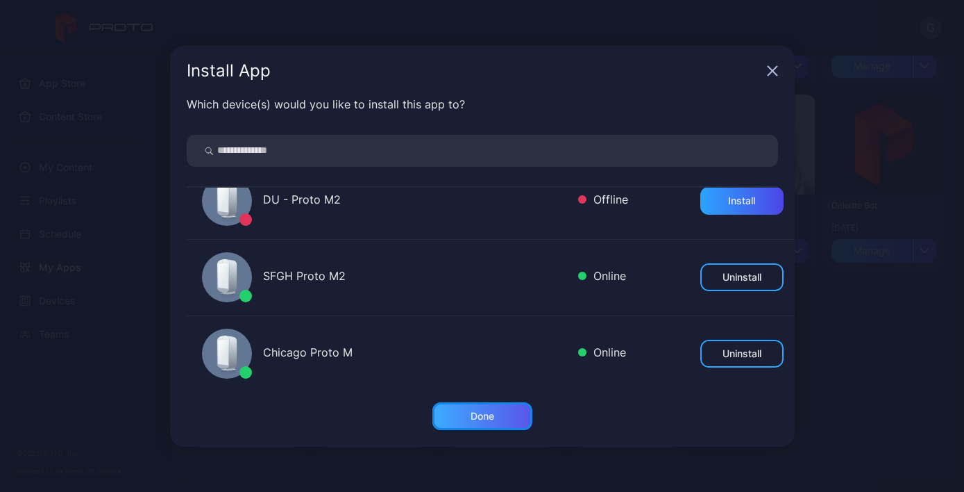
click at [491, 422] on div "Done" at bounding box center [483, 416] width 100 height 28
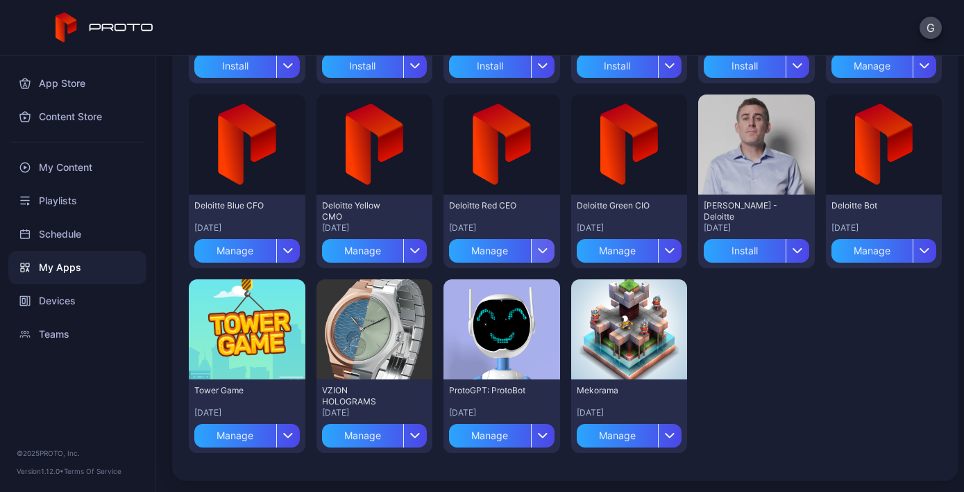
click at [544, 247] on div "button" at bounding box center [543, 251] width 24 height 24
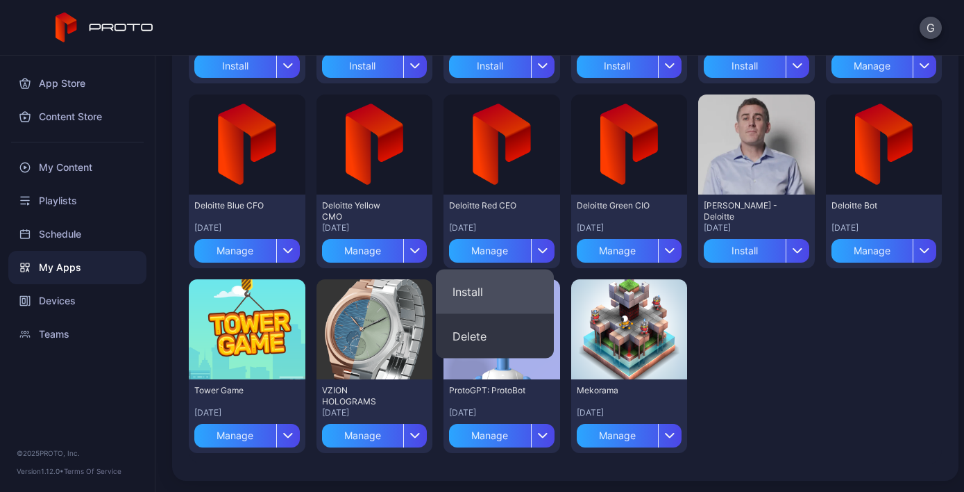
click at [482, 299] on button "Install" at bounding box center [495, 291] width 118 height 44
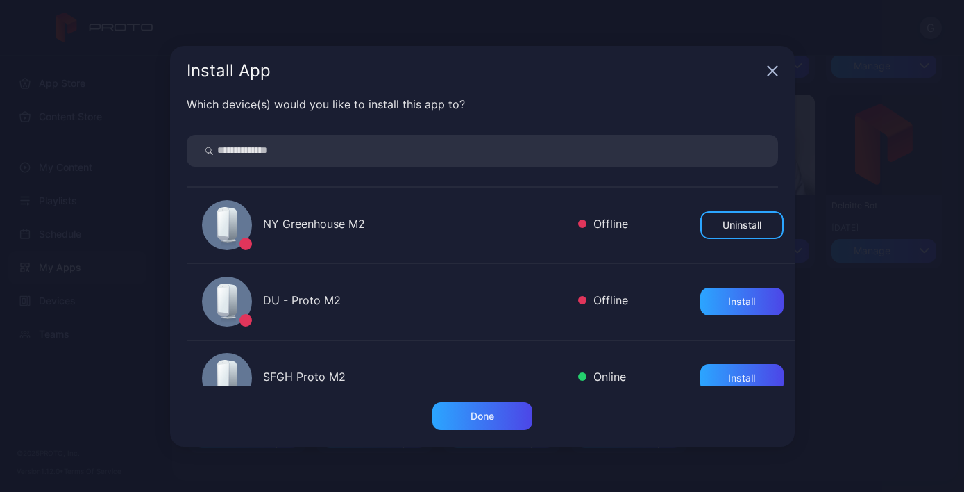
scroll to position [56, 0]
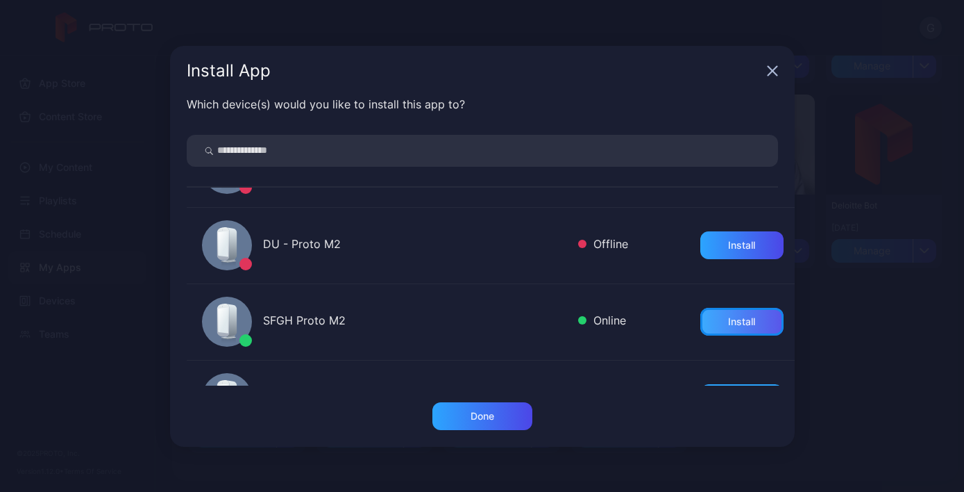
click at [728, 324] on div "Install" at bounding box center [741, 321] width 27 height 11
click at [484, 420] on div "Done" at bounding box center [483, 415] width 24 height 11
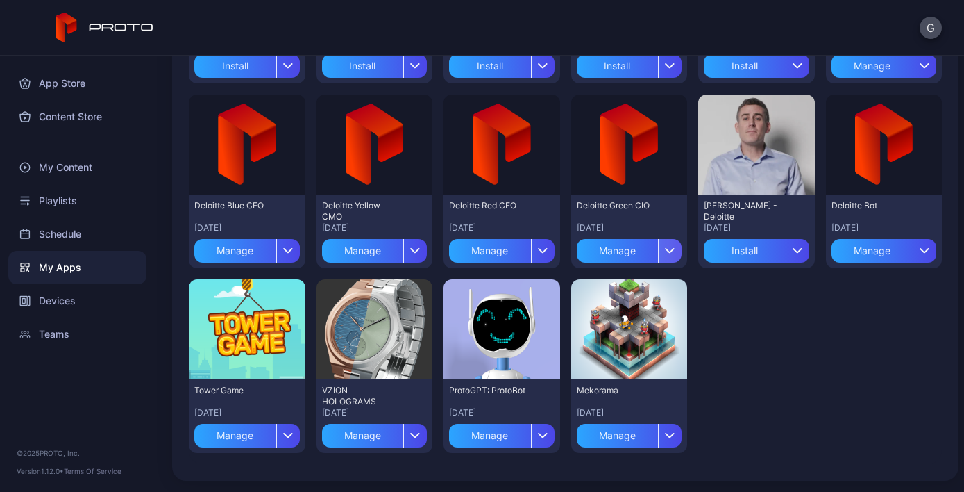
click at [665, 249] on icon "button" at bounding box center [670, 251] width 10 height 6
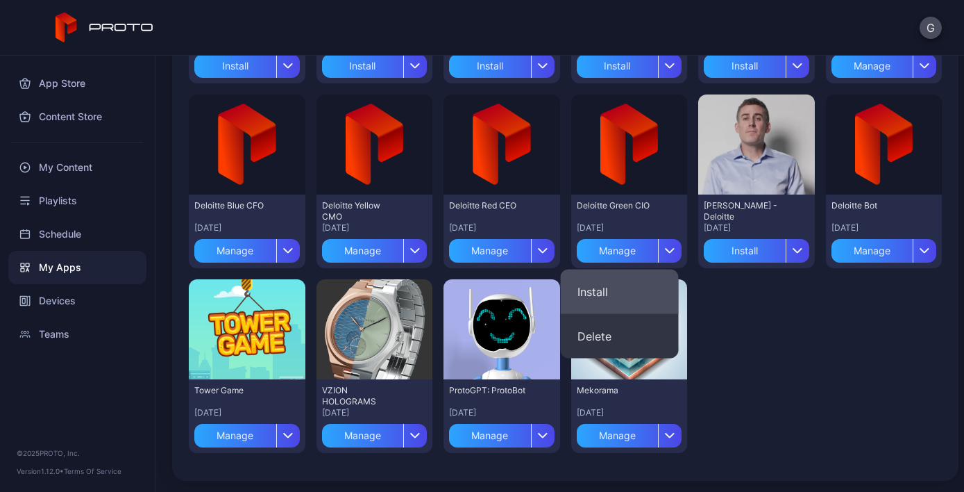
click at [638, 296] on button "Install" at bounding box center [620, 291] width 118 height 44
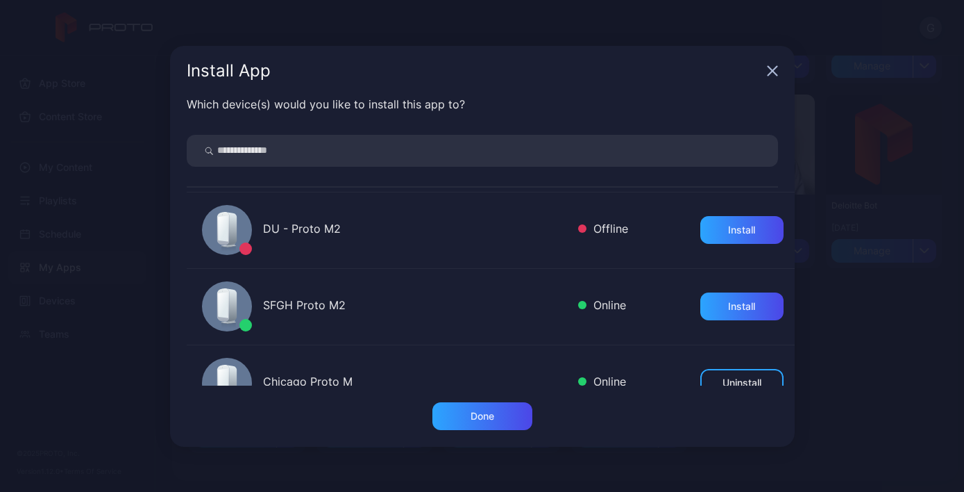
scroll to position [72, 0]
click at [728, 305] on div "Install" at bounding box center [741, 305] width 27 height 11
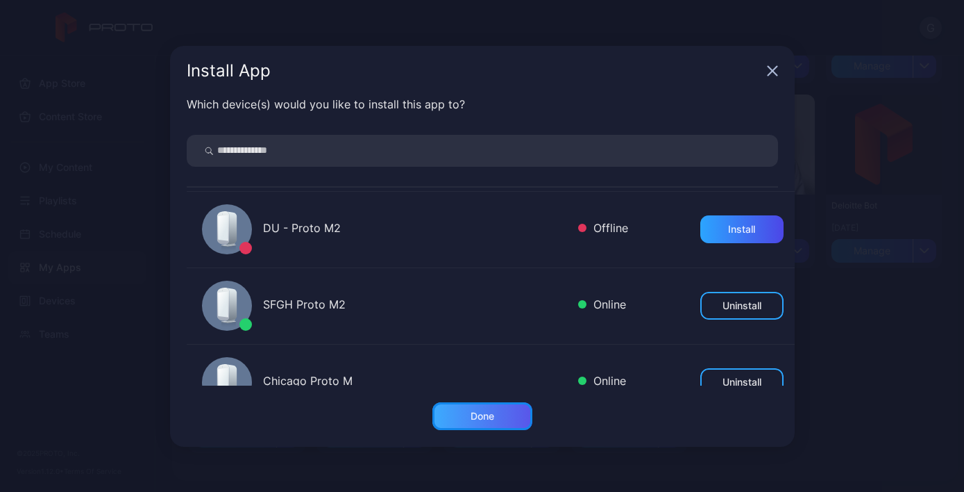
click at [480, 419] on div "Done" at bounding box center [483, 415] width 24 height 11
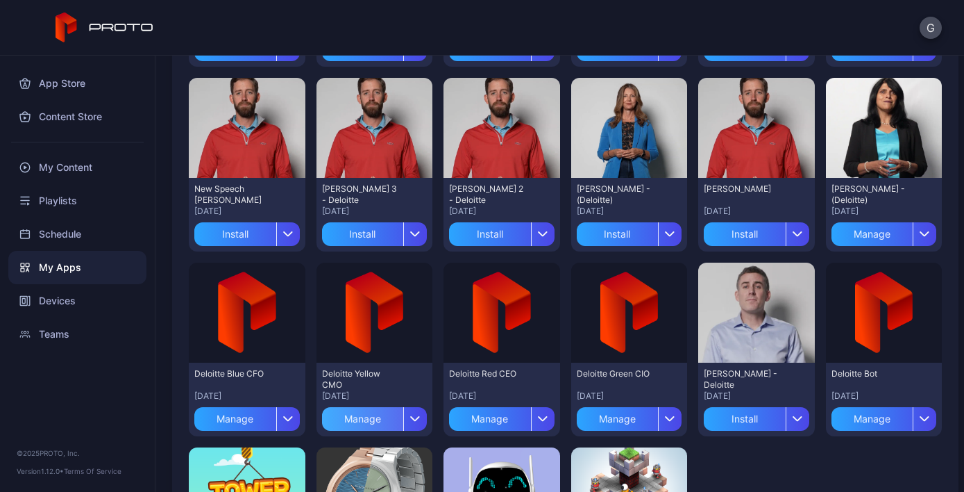
scroll to position [313, 0]
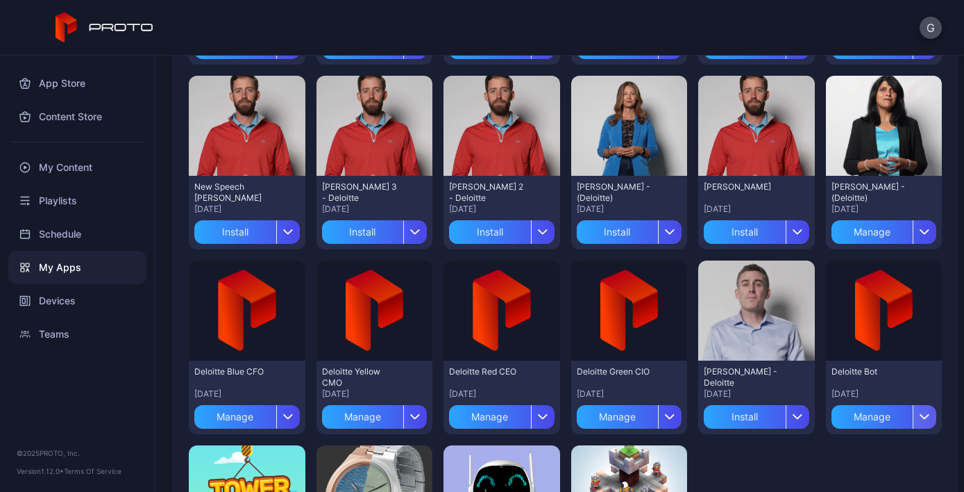
click at [916, 414] on div "button" at bounding box center [925, 417] width 24 height 24
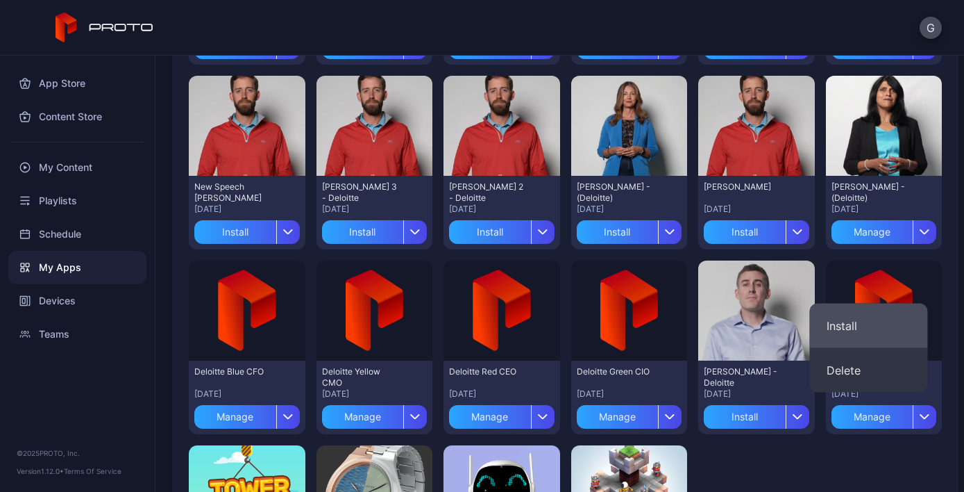
click at [883, 321] on button "Install" at bounding box center [869, 325] width 118 height 44
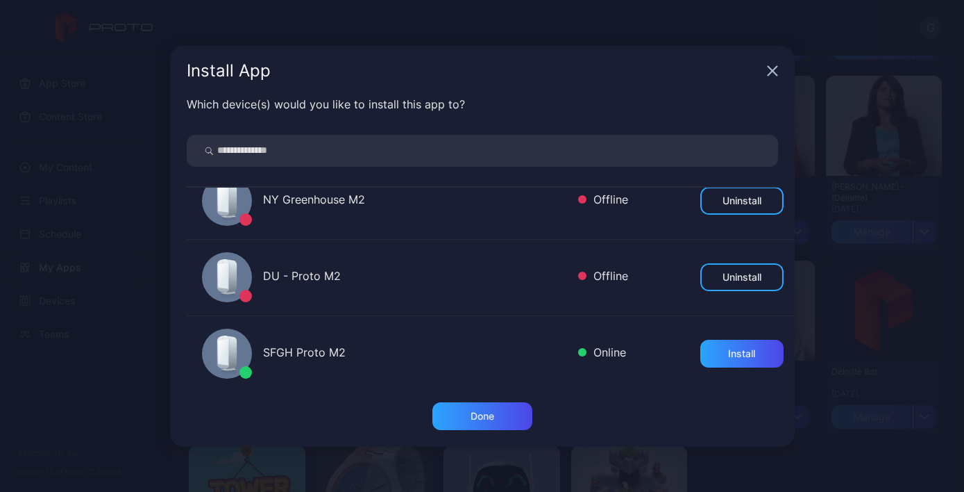
scroll to position [68, 0]
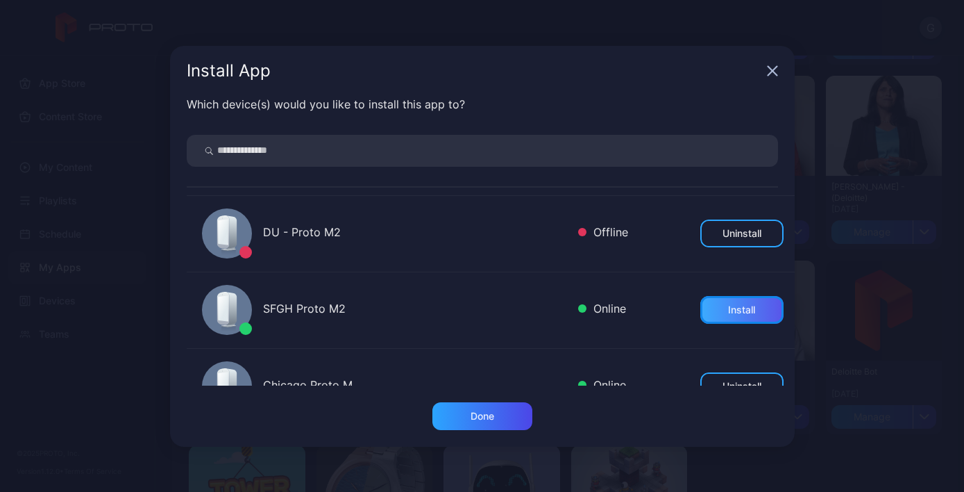
click at [742, 310] on div "Install" at bounding box center [742, 310] width 83 height 28
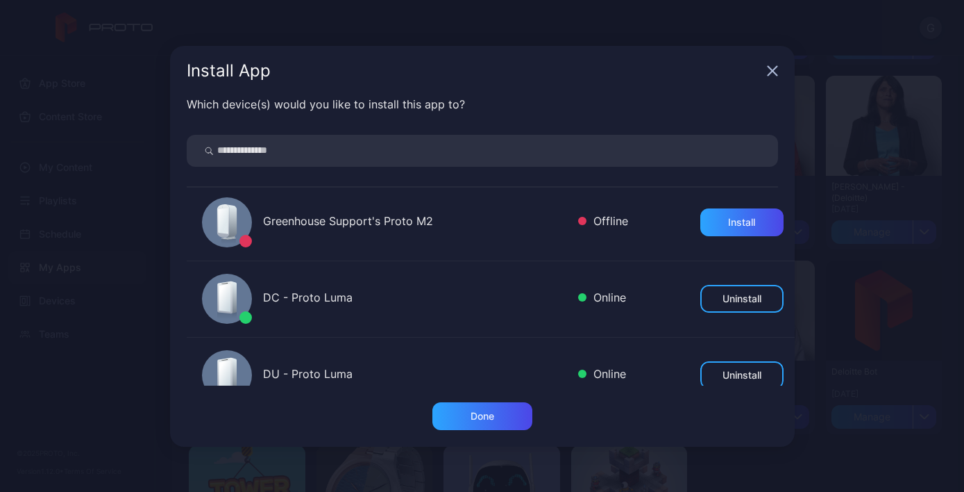
scroll to position [311, 0]
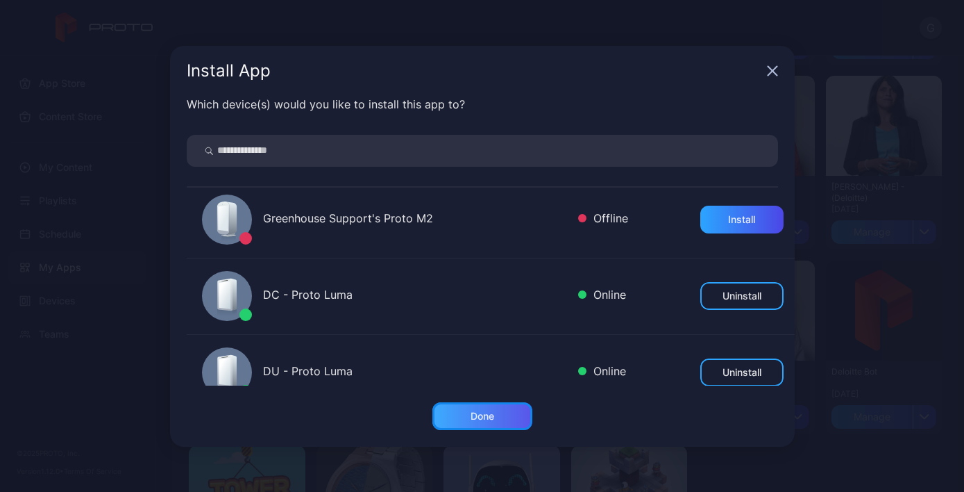
click at [503, 419] on div "Done" at bounding box center [483, 416] width 100 height 28
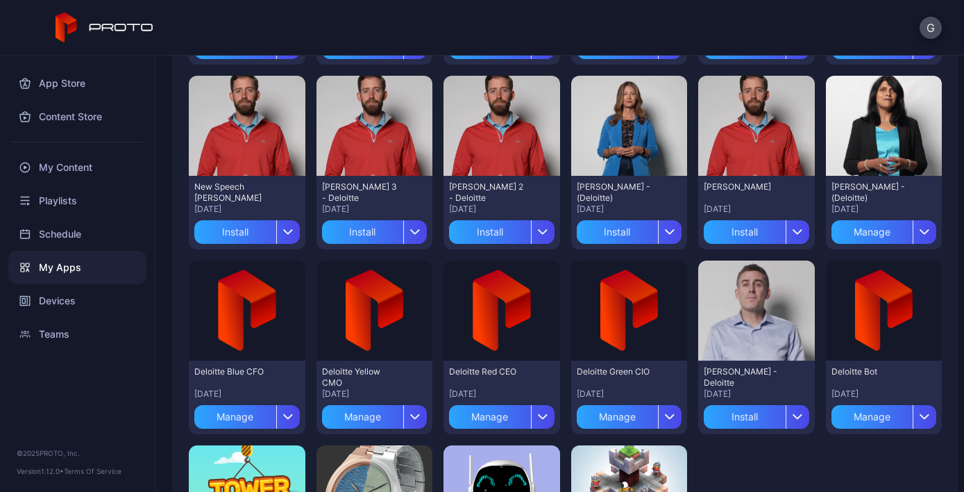
scroll to position [0, 0]
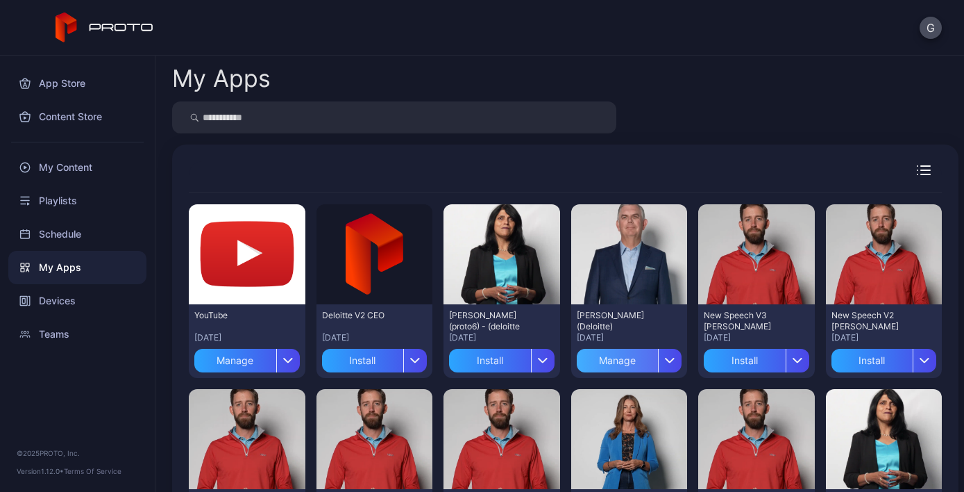
click at [611, 362] on div "Manage" at bounding box center [618, 361] width 82 height 24
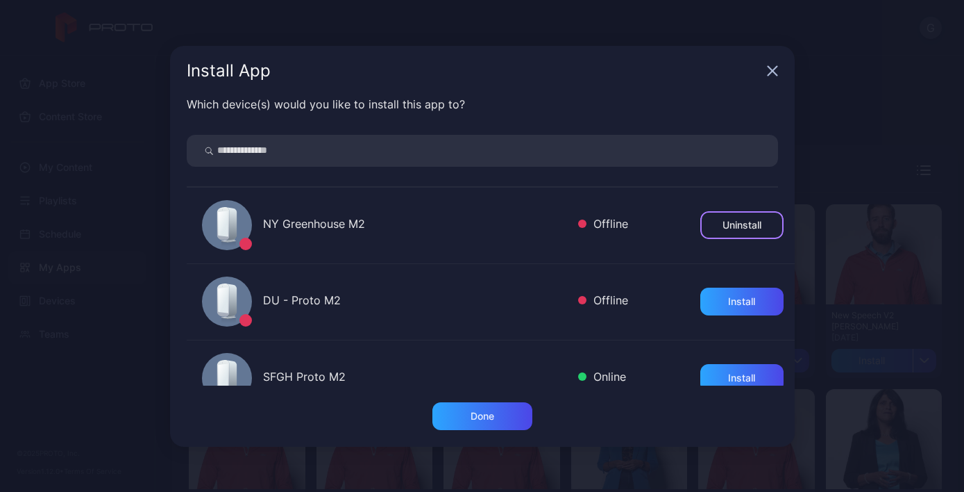
click at [723, 225] on div "Uninstall" at bounding box center [742, 224] width 39 height 11
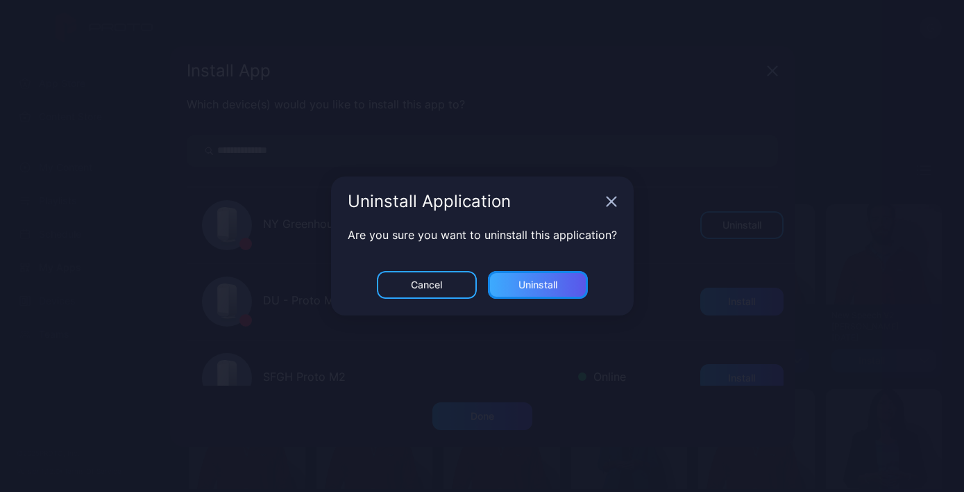
click at [533, 290] on div "Uninstall" at bounding box center [538, 284] width 39 height 11
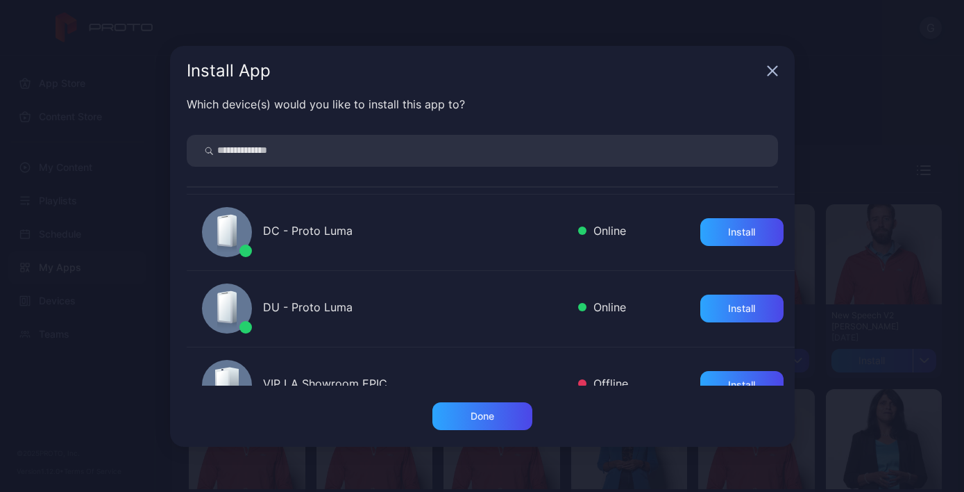
scroll to position [376, 0]
click at [236, 311] on div at bounding box center [227, 308] width 50 height 50
click at [774, 73] on icon "button" at bounding box center [772, 70] width 9 height 9
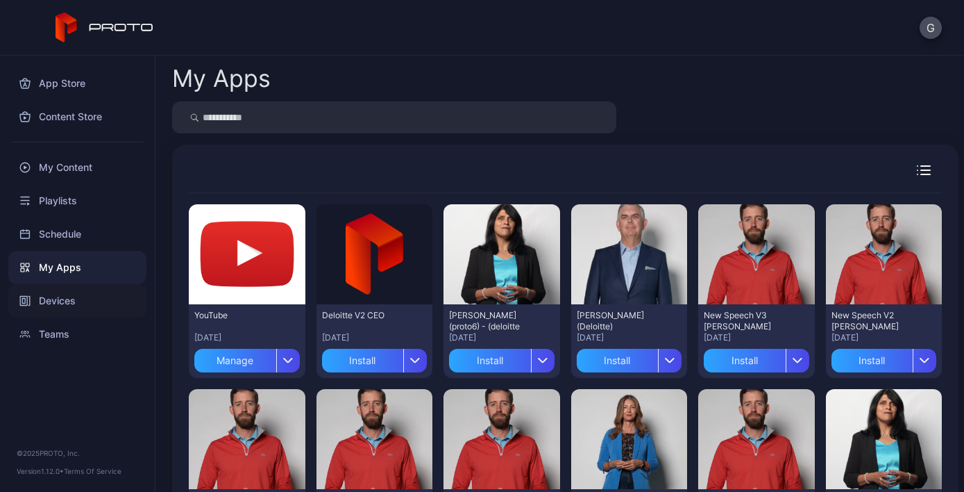
click at [60, 303] on div "Devices" at bounding box center [77, 300] width 138 height 33
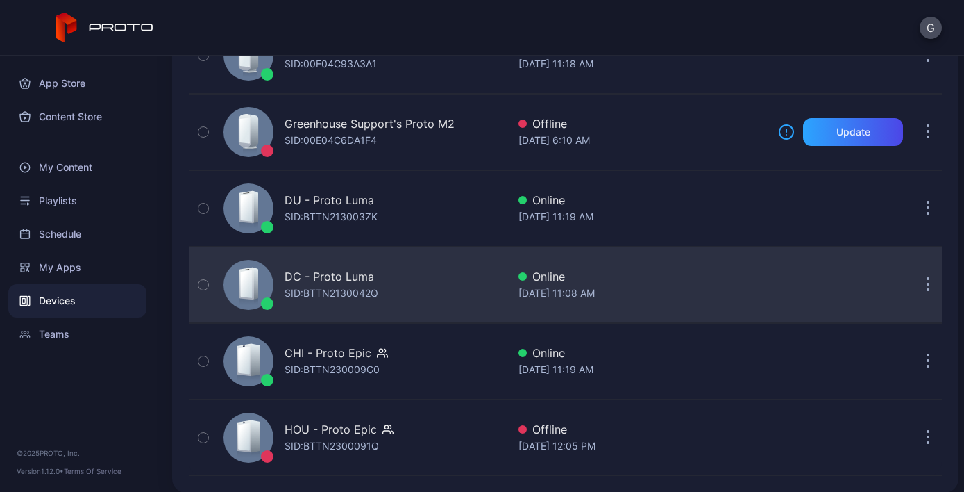
scroll to position [453, 0]
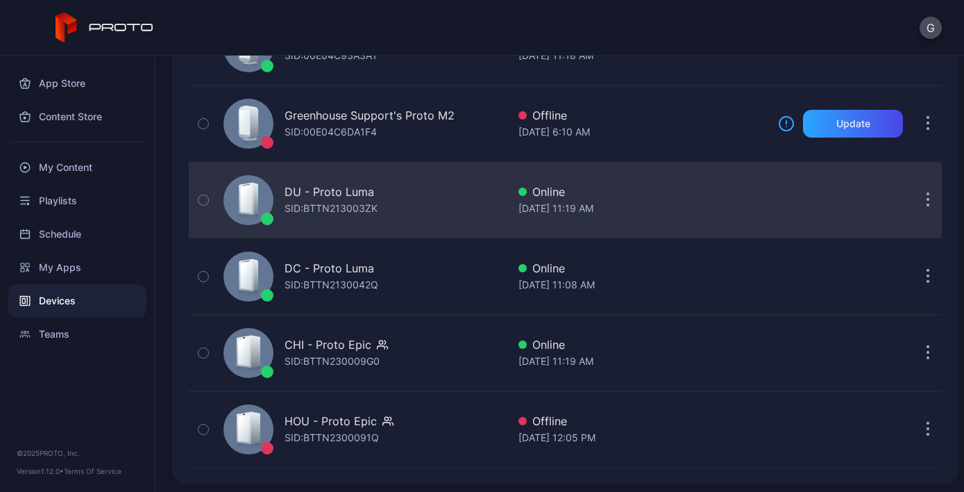
click at [407, 203] on div "DU - Proto [PERSON_NAME]: BTTN213003ZK" at bounding box center [363, 199] width 290 height 69
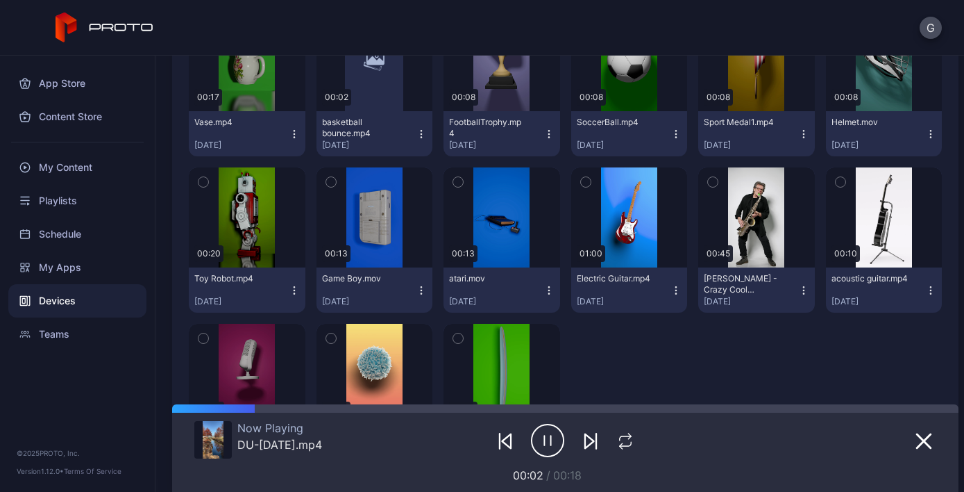
scroll to position [1065, 0]
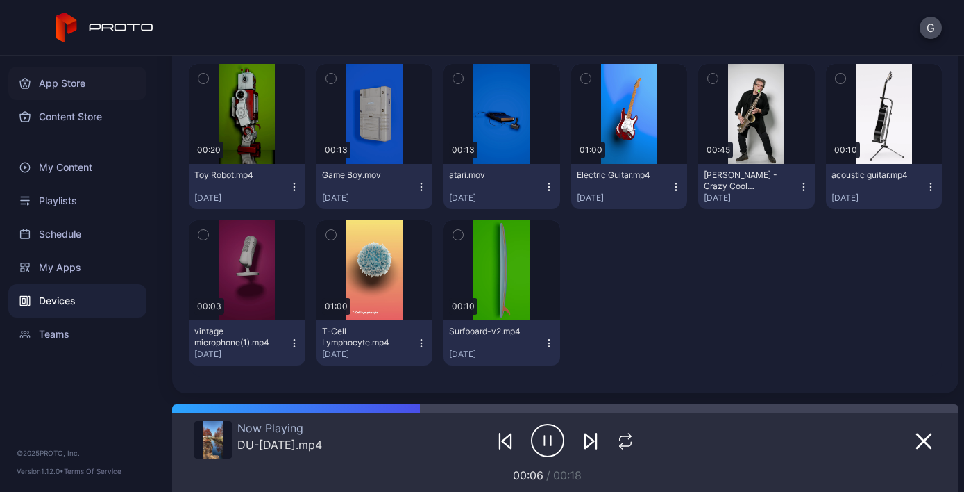
click at [81, 92] on div "App Store" at bounding box center [77, 83] width 138 height 33
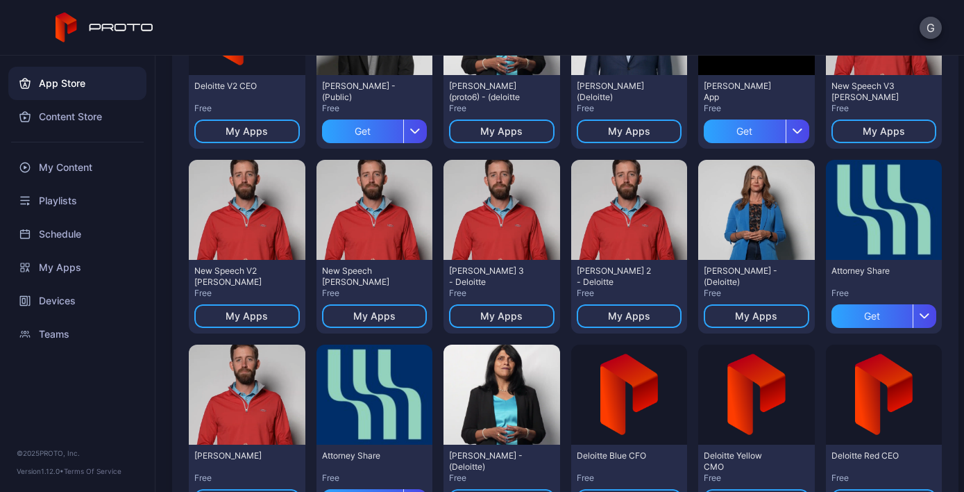
scroll to position [231, 0]
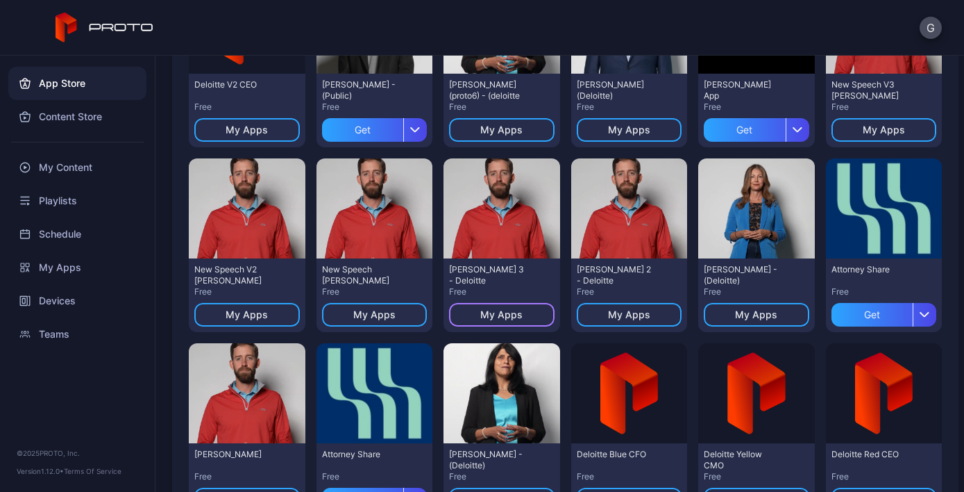
click at [496, 318] on div "My Apps" at bounding box center [501, 314] width 42 height 11
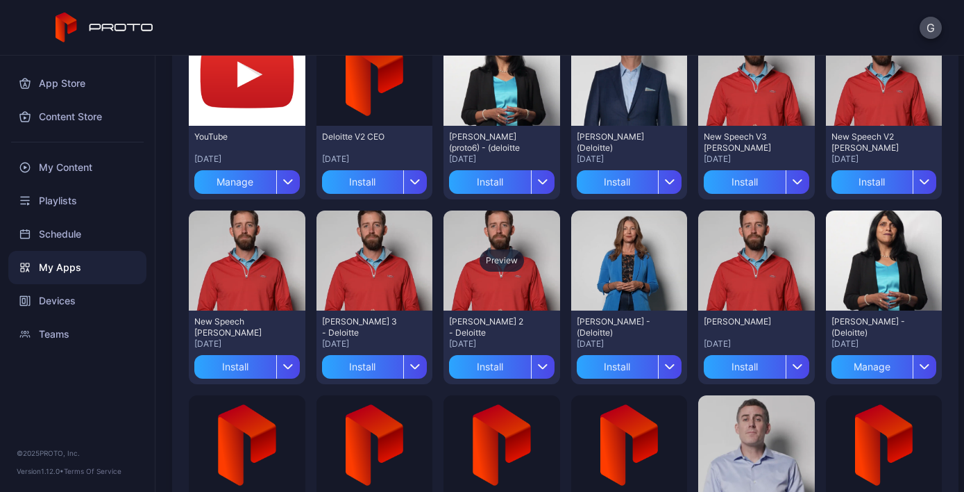
scroll to position [184, 0]
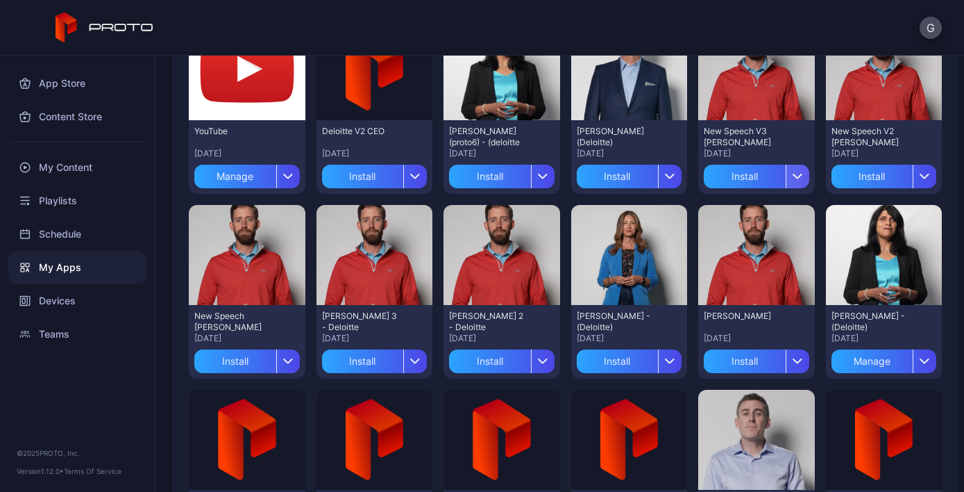
click at [792, 177] on div "button" at bounding box center [798, 177] width 24 height 24
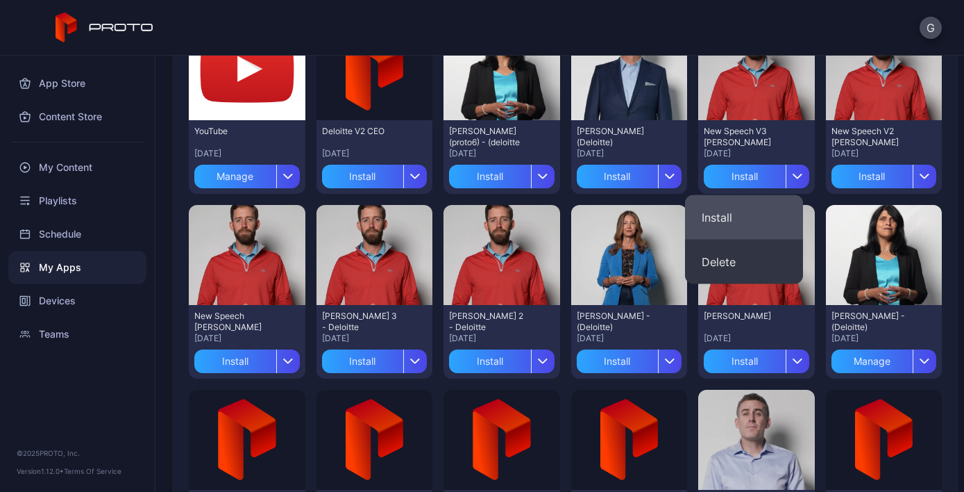
click at [742, 222] on button "Install" at bounding box center [744, 217] width 118 height 44
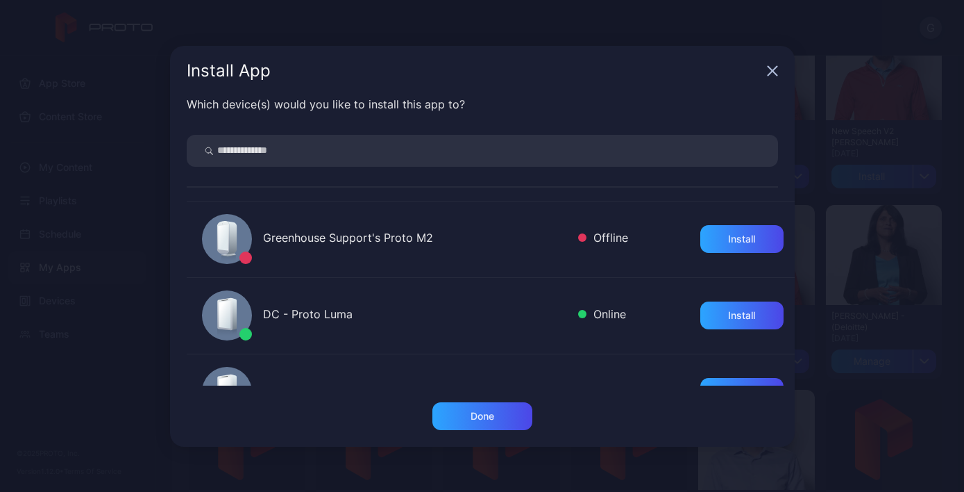
scroll to position [719, 0]
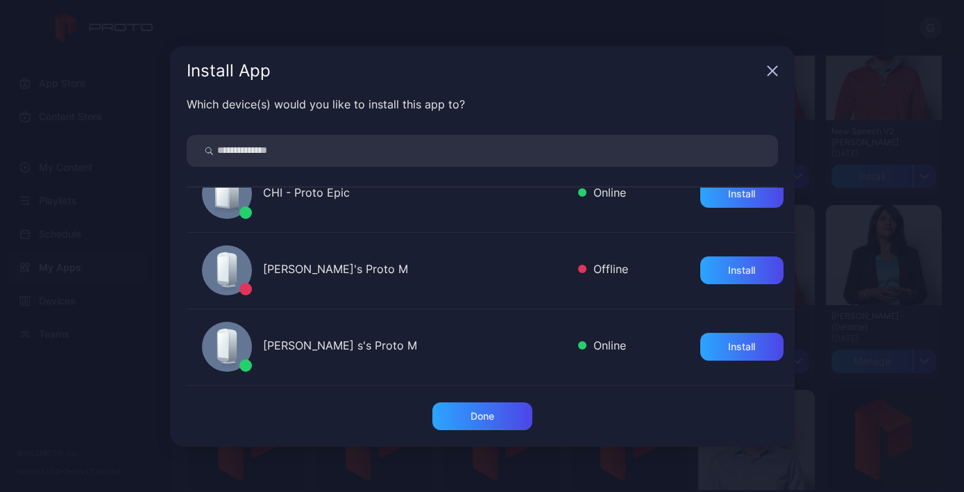
click at [774, 66] on icon "button" at bounding box center [772, 70] width 11 height 11
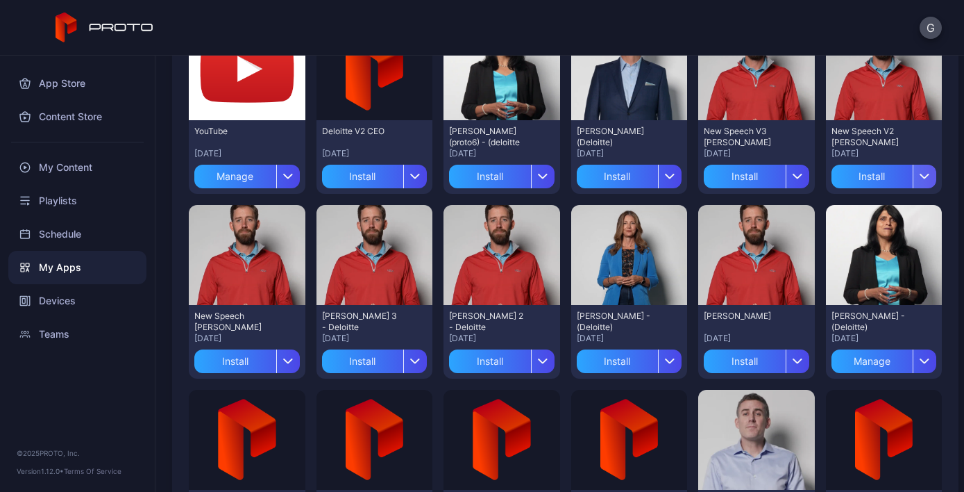
click at [916, 180] on div "button" at bounding box center [925, 177] width 24 height 24
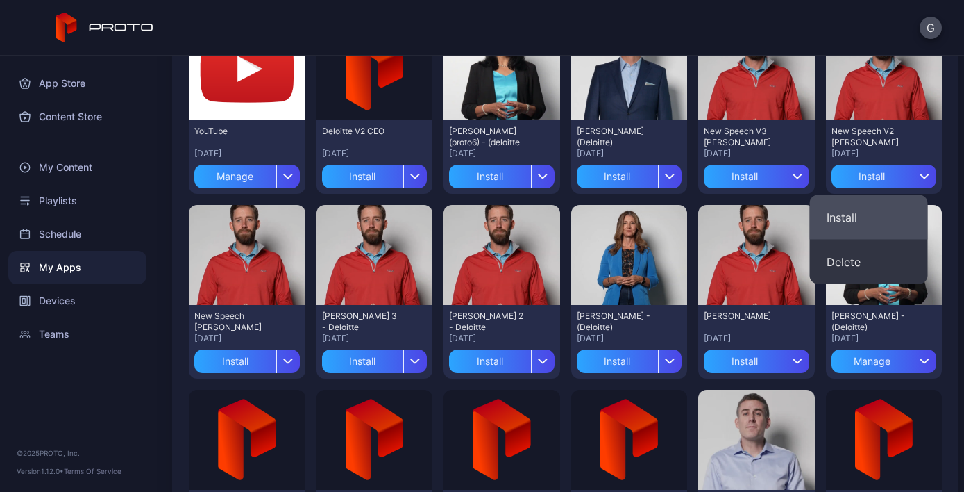
click at [889, 201] on button "Install" at bounding box center [869, 217] width 118 height 44
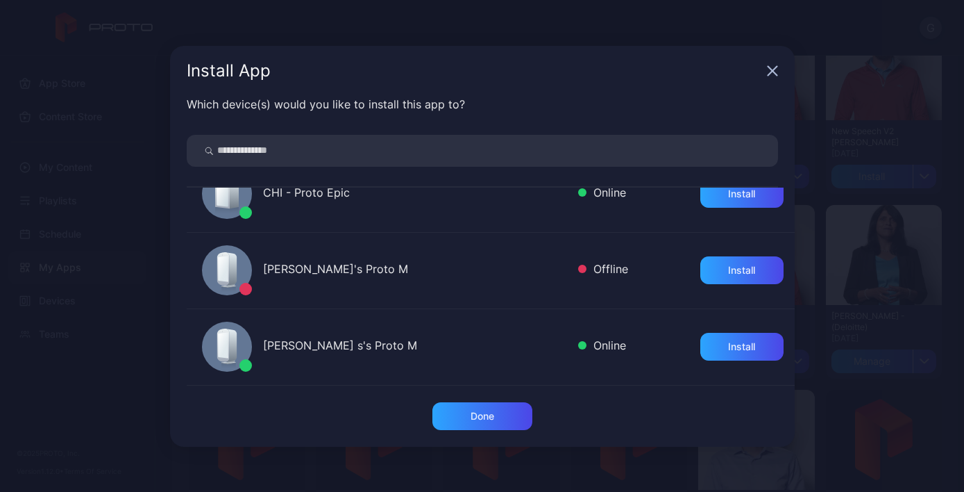
click at [776, 77] on div "Install App" at bounding box center [482, 71] width 625 height 50
click at [773, 74] on icon "button" at bounding box center [772, 70] width 11 height 11
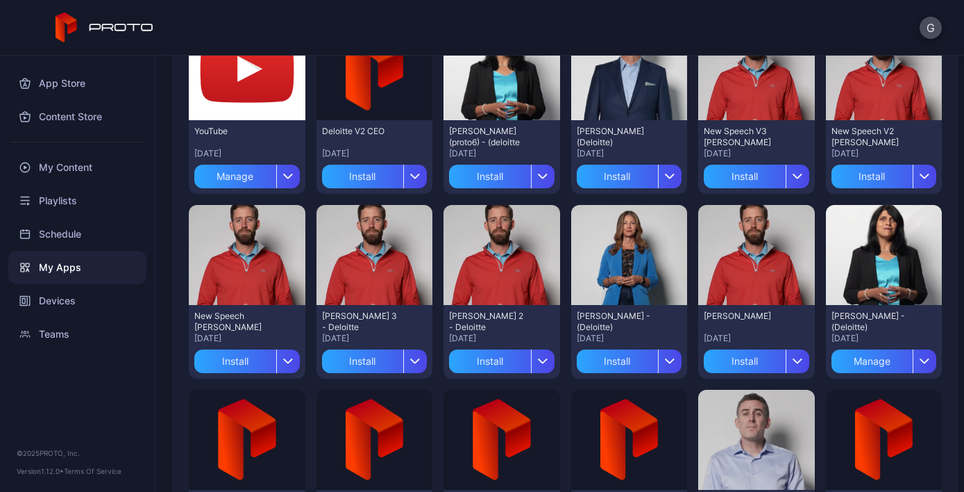
click at [299, 362] on div "New Speech [PERSON_NAME] [DATE] Install" at bounding box center [247, 342] width 117 height 74
click at [287, 363] on icon "button" at bounding box center [288, 361] width 10 height 6
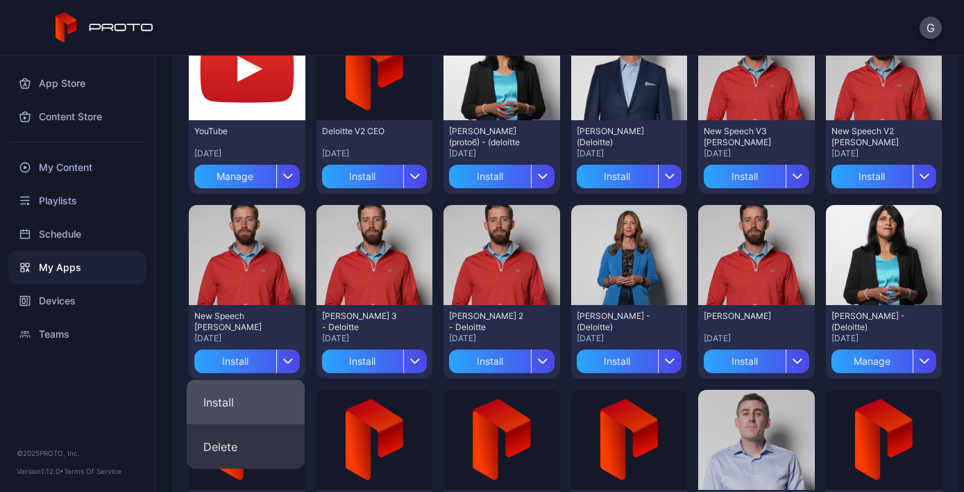
click at [258, 408] on button "Install" at bounding box center [246, 402] width 118 height 44
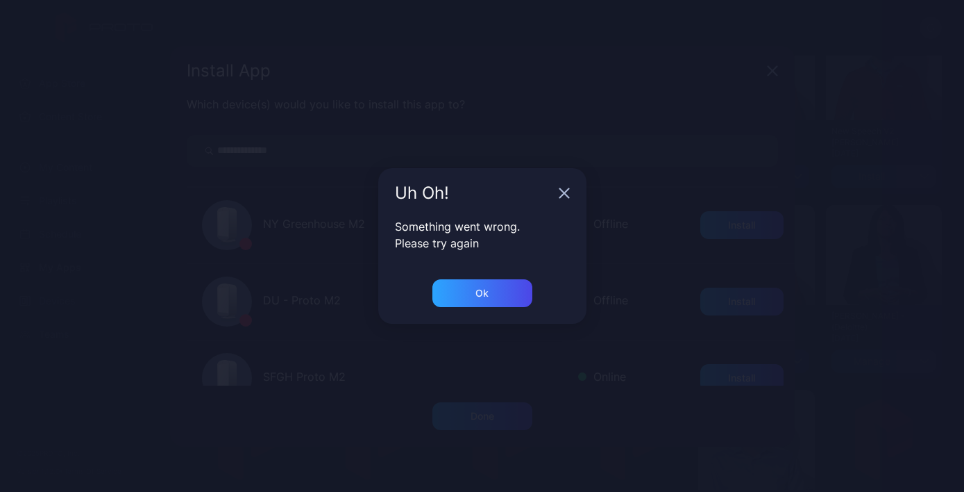
click at [555, 199] on div "Uh Oh!" at bounding box center [482, 193] width 208 height 50
click at [567, 197] on icon "button" at bounding box center [564, 193] width 9 height 9
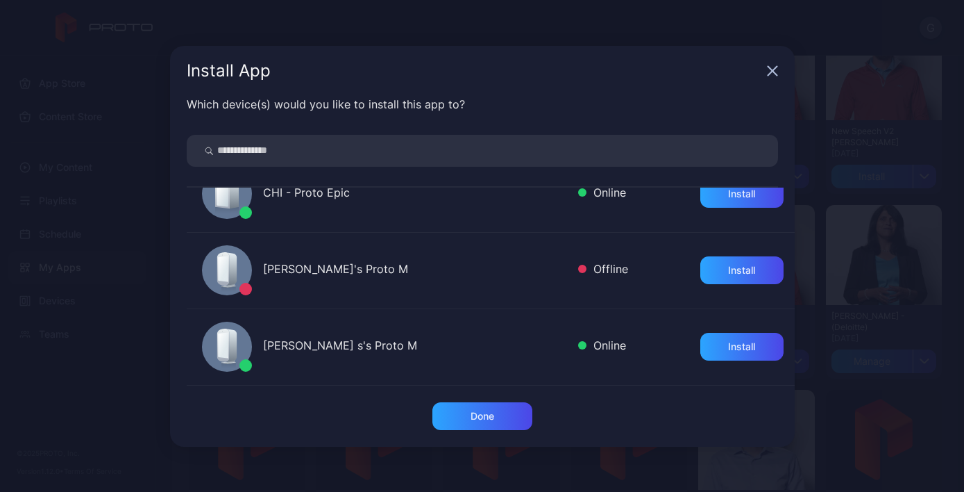
click at [778, 69] on icon "button" at bounding box center [772, 70] width 11 height 11
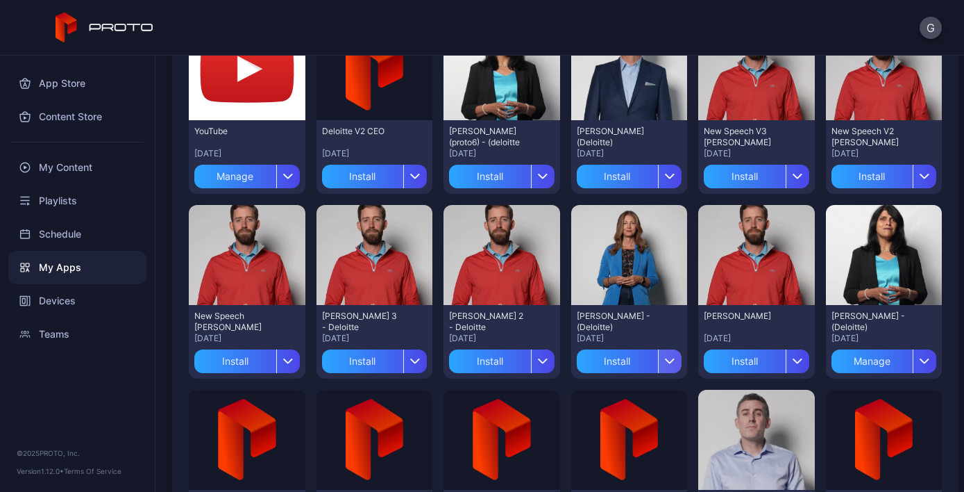
click at [668, 364] on div "button" at bounding box center [670, 361] width 24 height 24
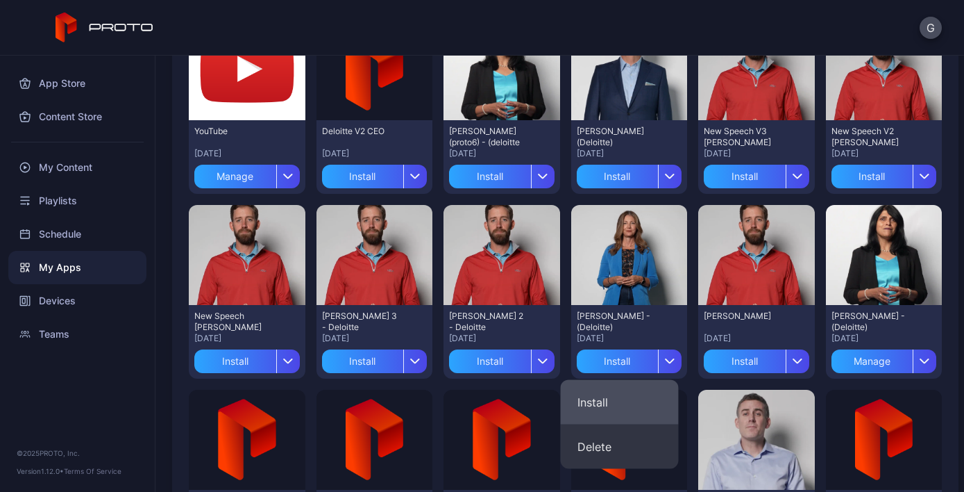
click at [619, 404] on button "Install" at bounding box center [620, 402] width 118 height 44
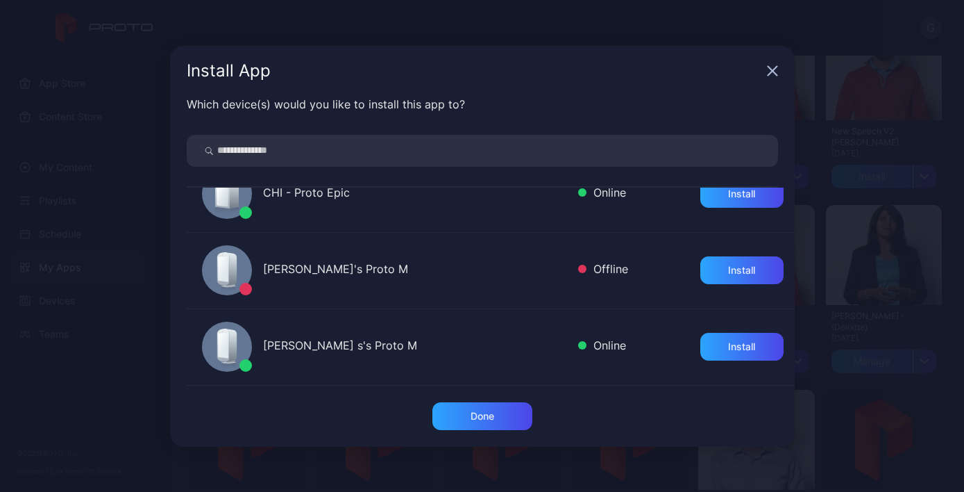
click at [774, 63] on div "Install App" at bounding box center [482, 71] width 625 height 50
click at [771, 70] on icon "button" at bounding box center [772, 70] width 11 height 11
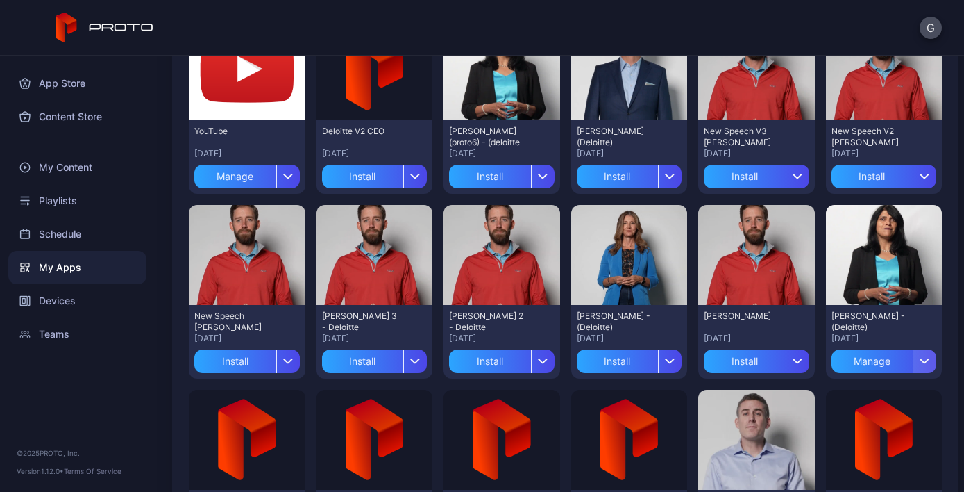
click at [913, 366] on div "button" at bounding box center [925, 361] width 24 height 24
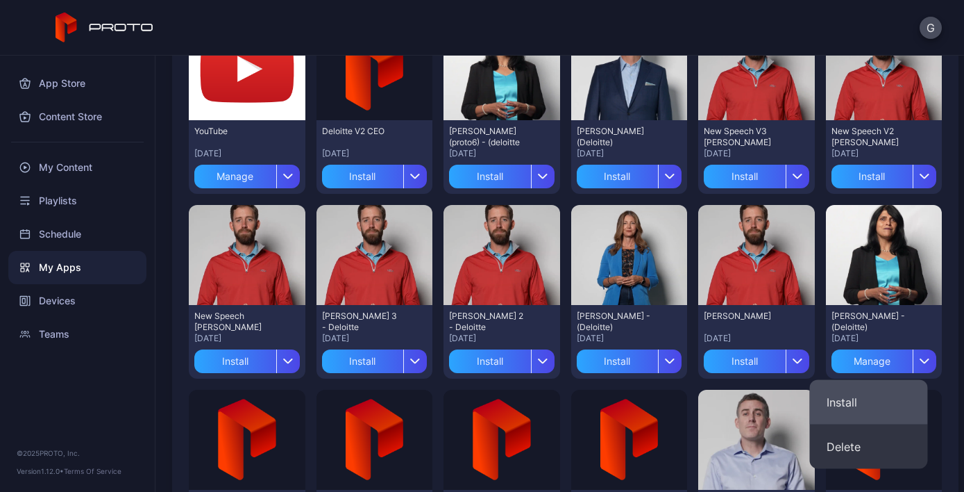
click at [873, 415] on button "Install" at bounding box center [869, 402] width 118 height 44
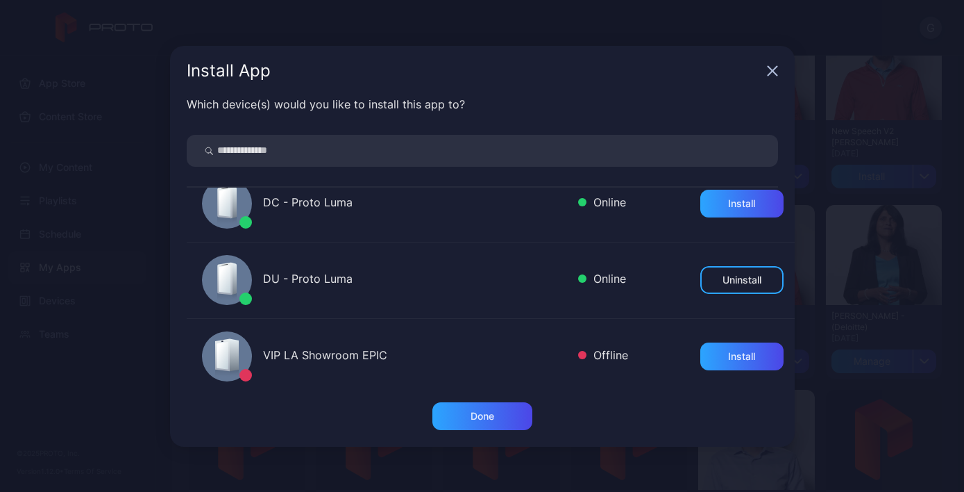
scroll to position [406, 0]
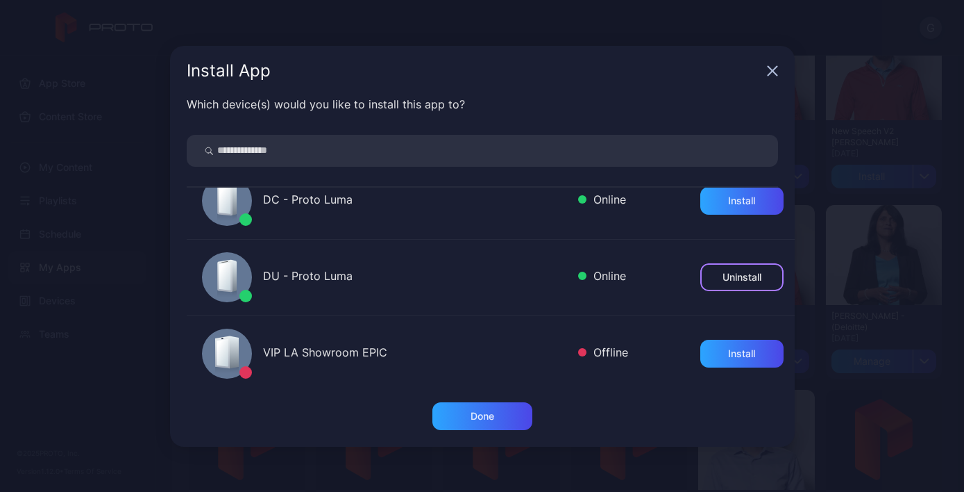
click at [741, 280] on div "Uninstall" at bounding box center [742, 276] width 39 height 11
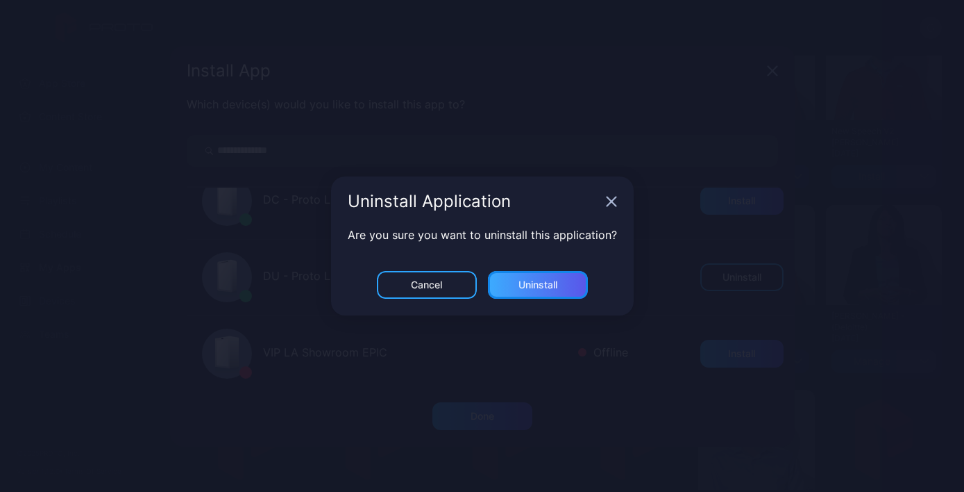
click at [544, 277] on div "Uninstall" at bounding box center [538, 285] width 100 height 28
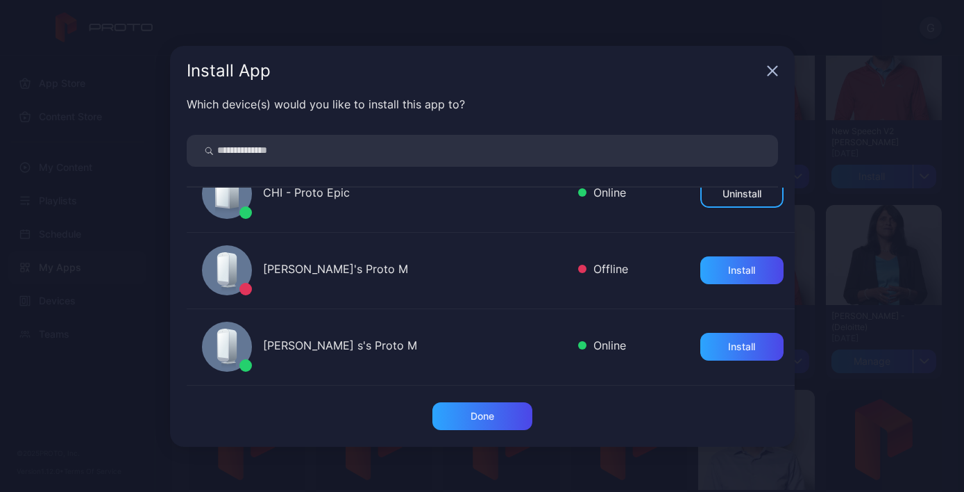
scroll to position [655, 0]
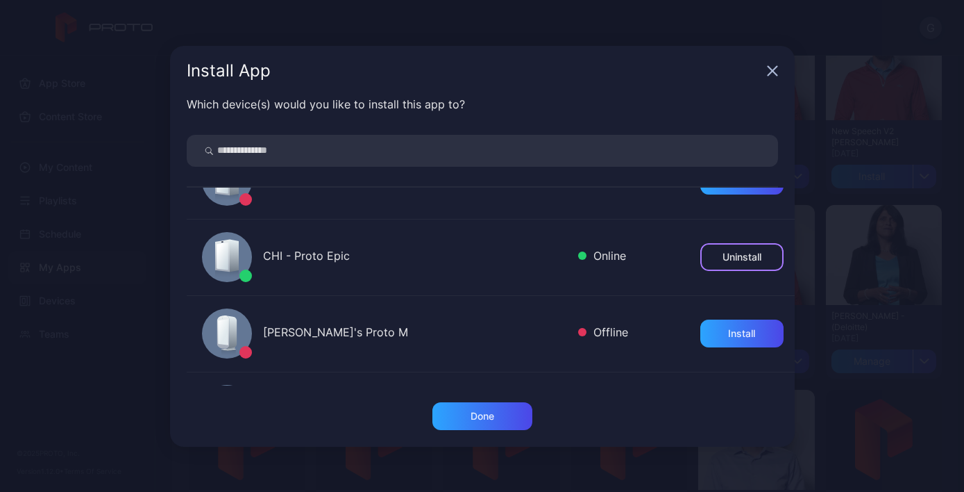
click at [723, 258] on div "Uninstall" at bounding box center [742, 256] width 39 height 11
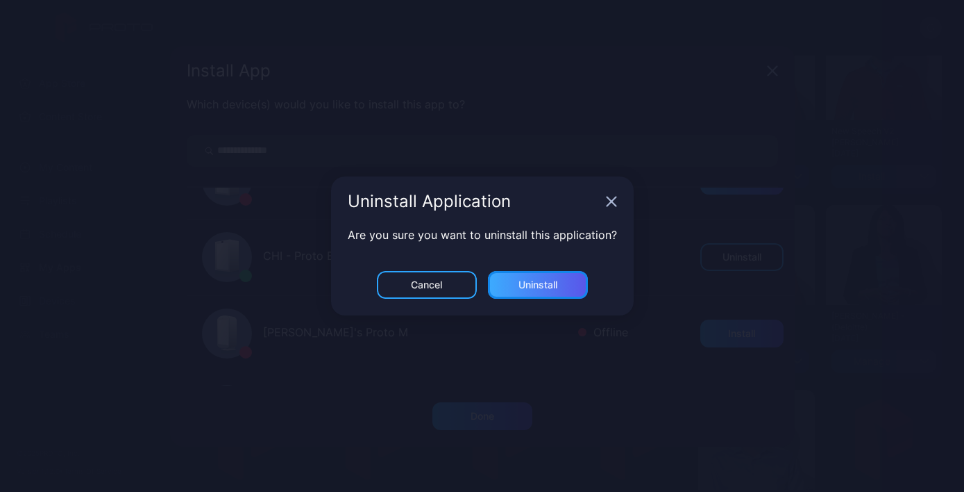
click at [546, 287] on div "Uninstall" at bounding box center [538, 284] width 39 height 11
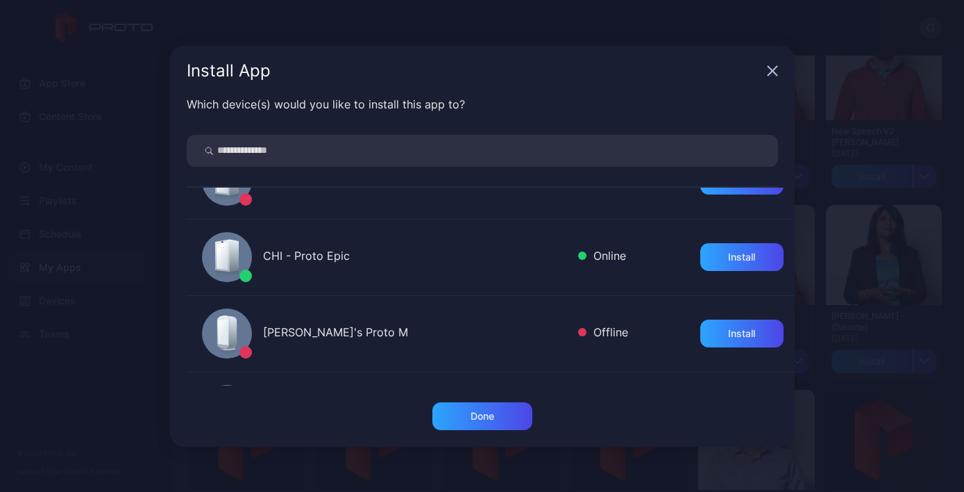
click at [774, 76] on icon "button" at bounding box center [772, 70] width 11 height 11
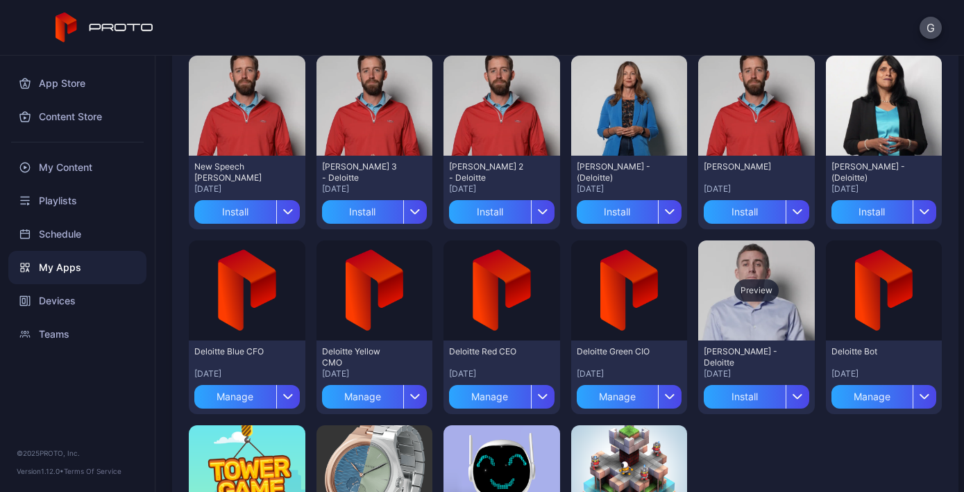
scroll to position [335, 0]
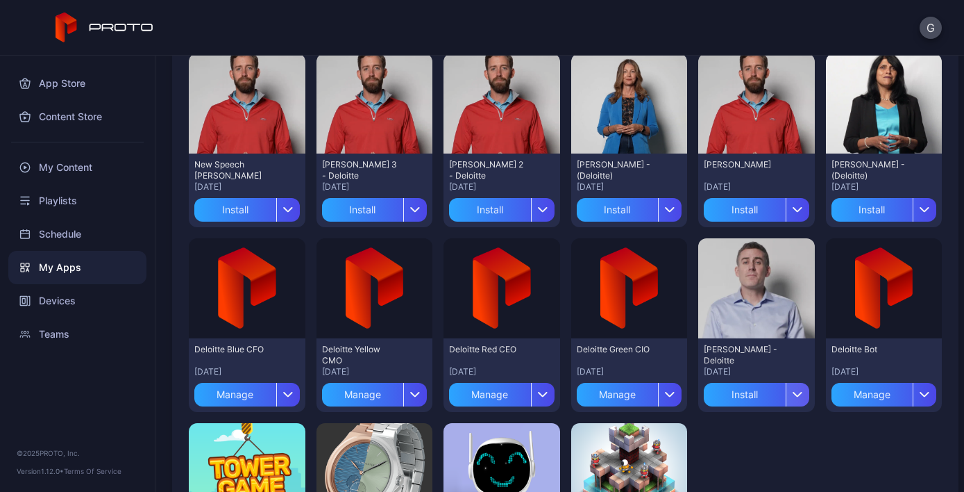
click at [789, 401] on div "button" at bounding box center [798, 395] width 24 height 24
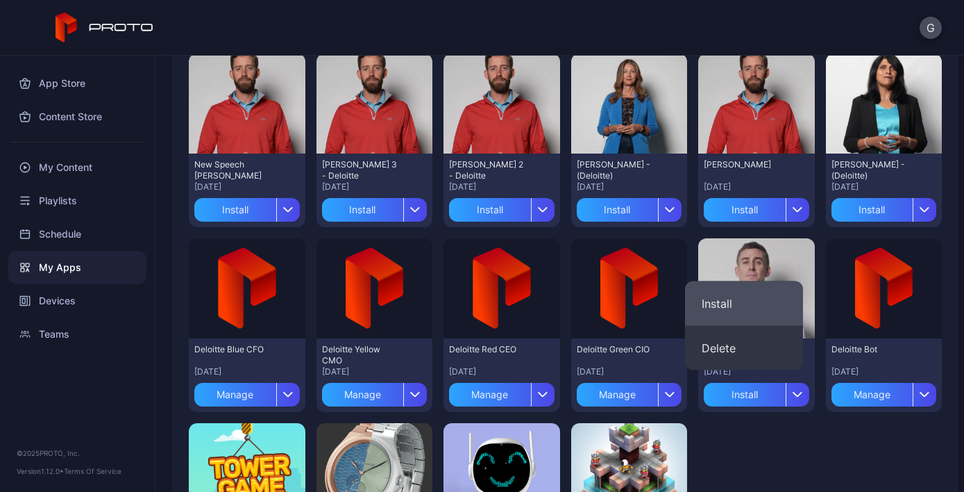
click at [739, 305] on button "Install" at bounding box center [744, 303] width 118 height 44
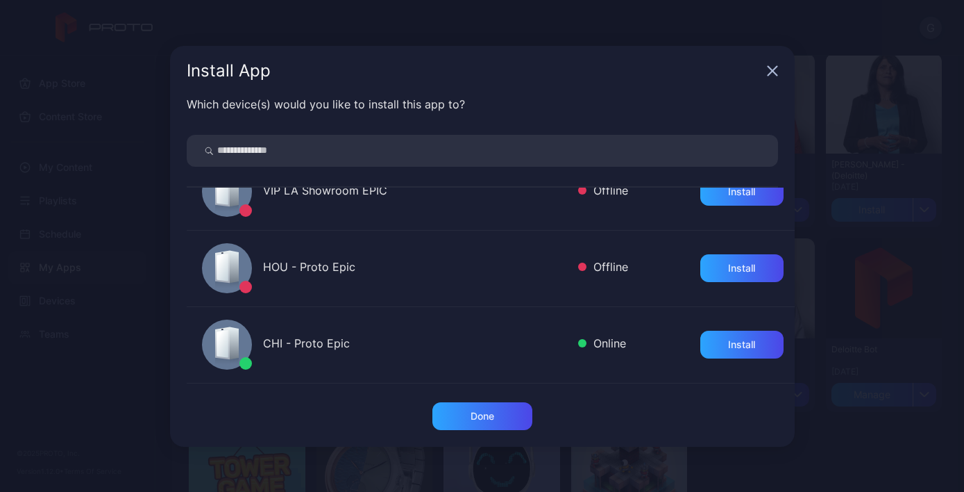
scroll to position [719, 0]
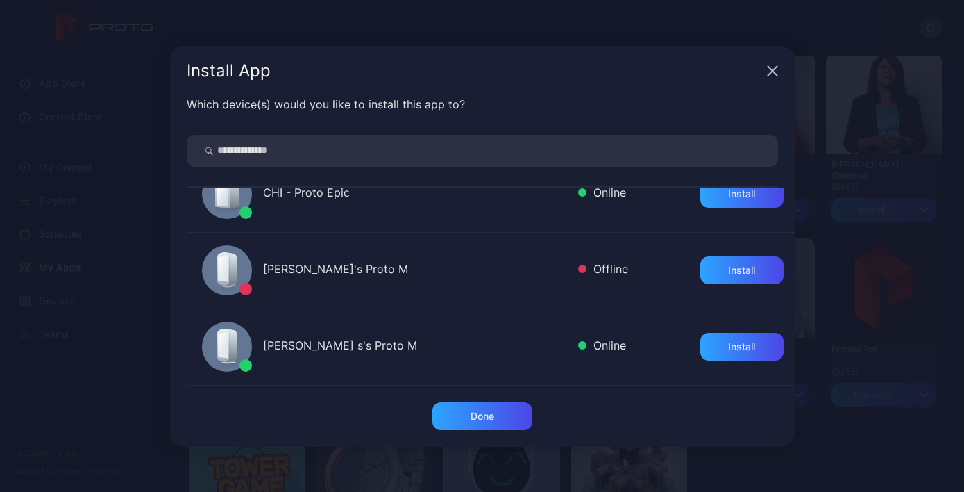
click at [776, 72] on icon "button" at bounding box center [772, 70] width 11 height 11
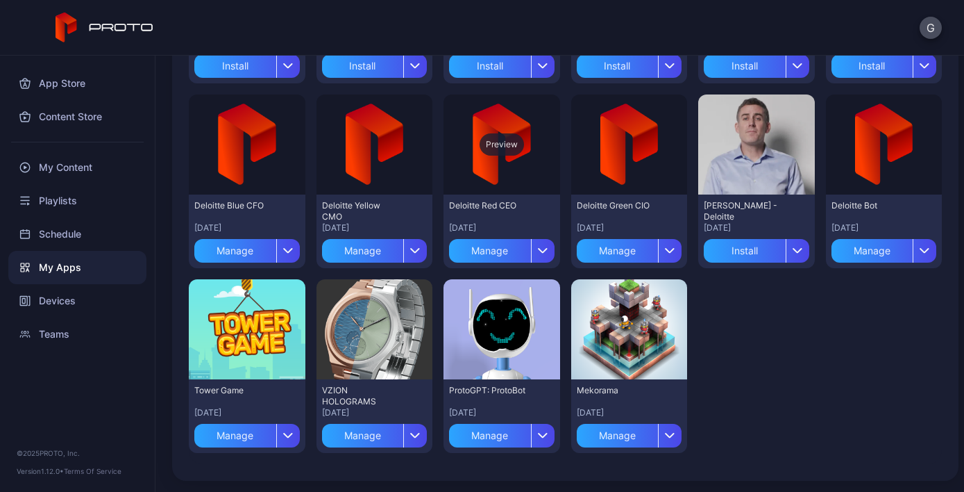
scroll to position [0, 0]
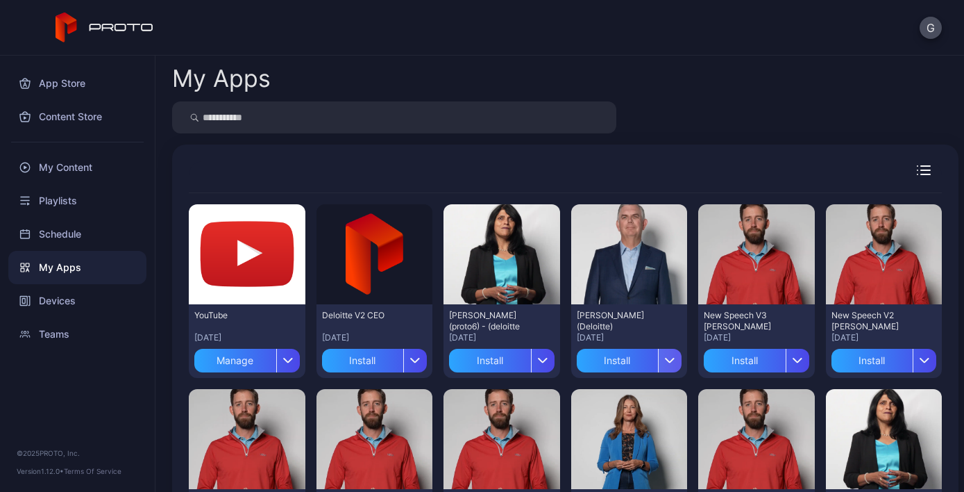
click at [665, 362] on icon "button" at bounding box center [670, 361] width 10 height 6
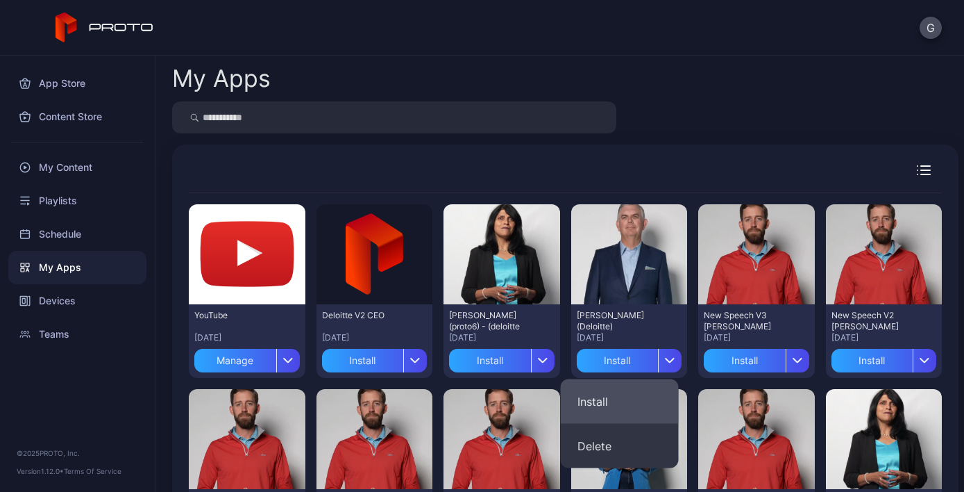
click at [606, 415] on button "Install" at bounding box center [620, 401] width 118 height 44
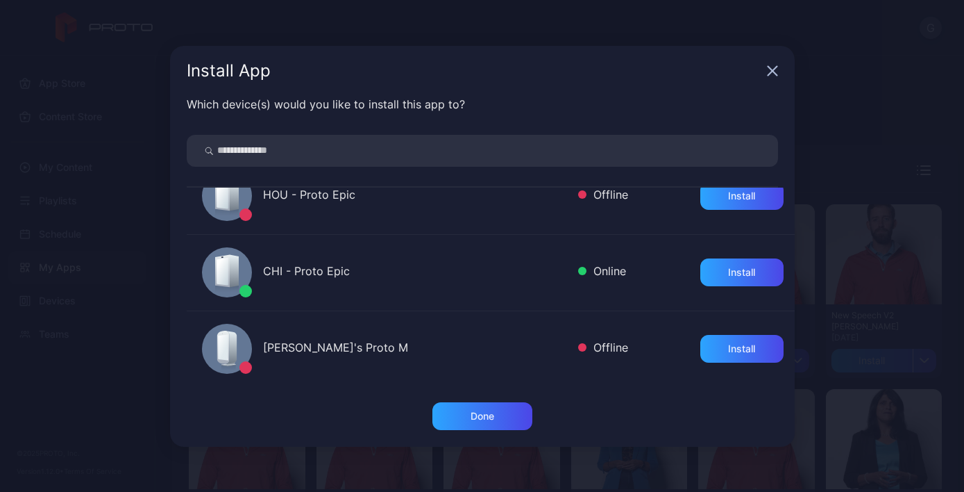
scroll to position [719, 0]
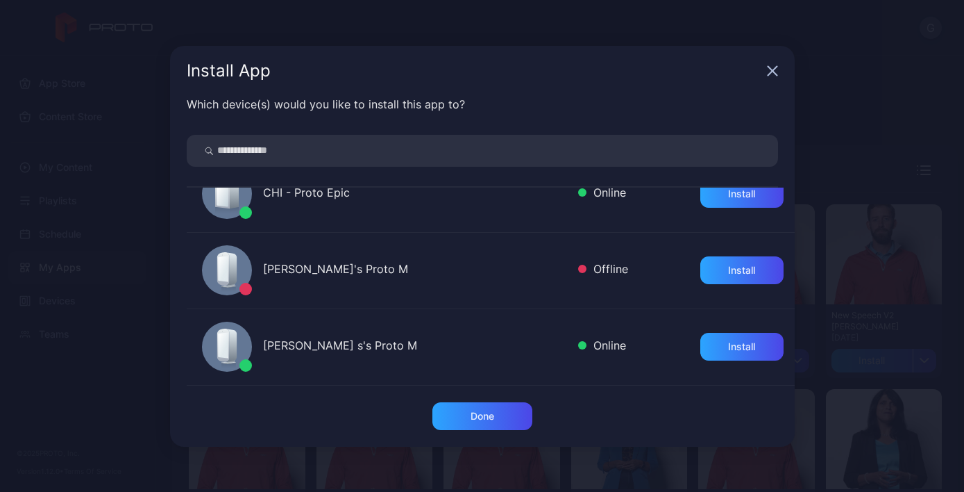
click at [777, 74] on icon "button" at bounding box center [772, 70] width 11 height 11
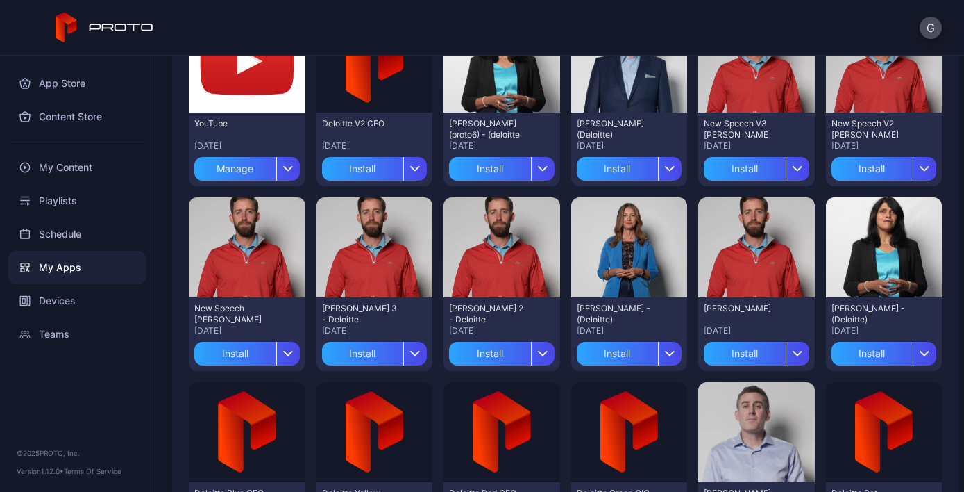
scroll to position [196, 0]
